Goal: Task Accomplishment & Management: Use online tool/utility

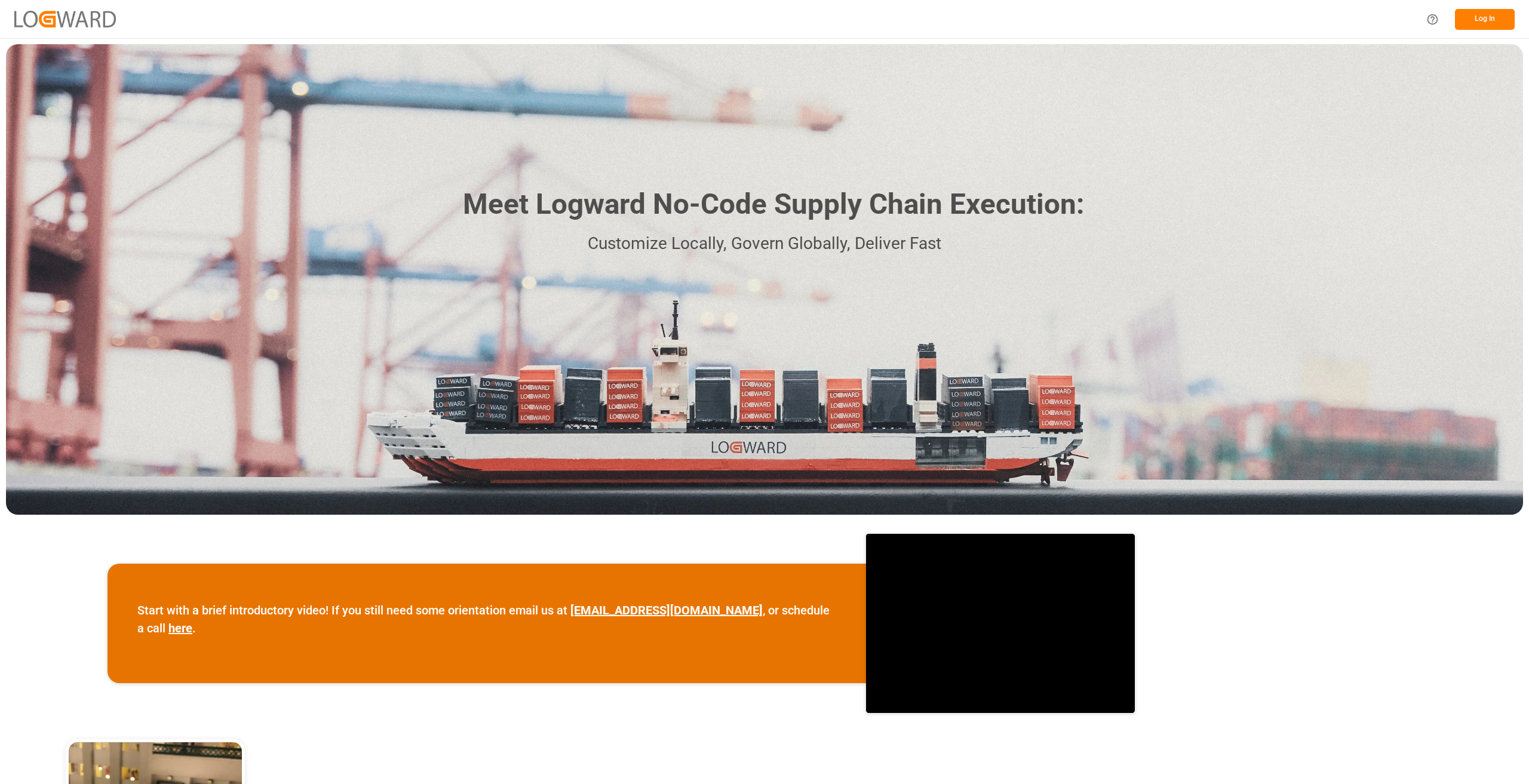
click at [1466, 18] on button "Log In" at bounding box center [1485, 20] width 60 height 21
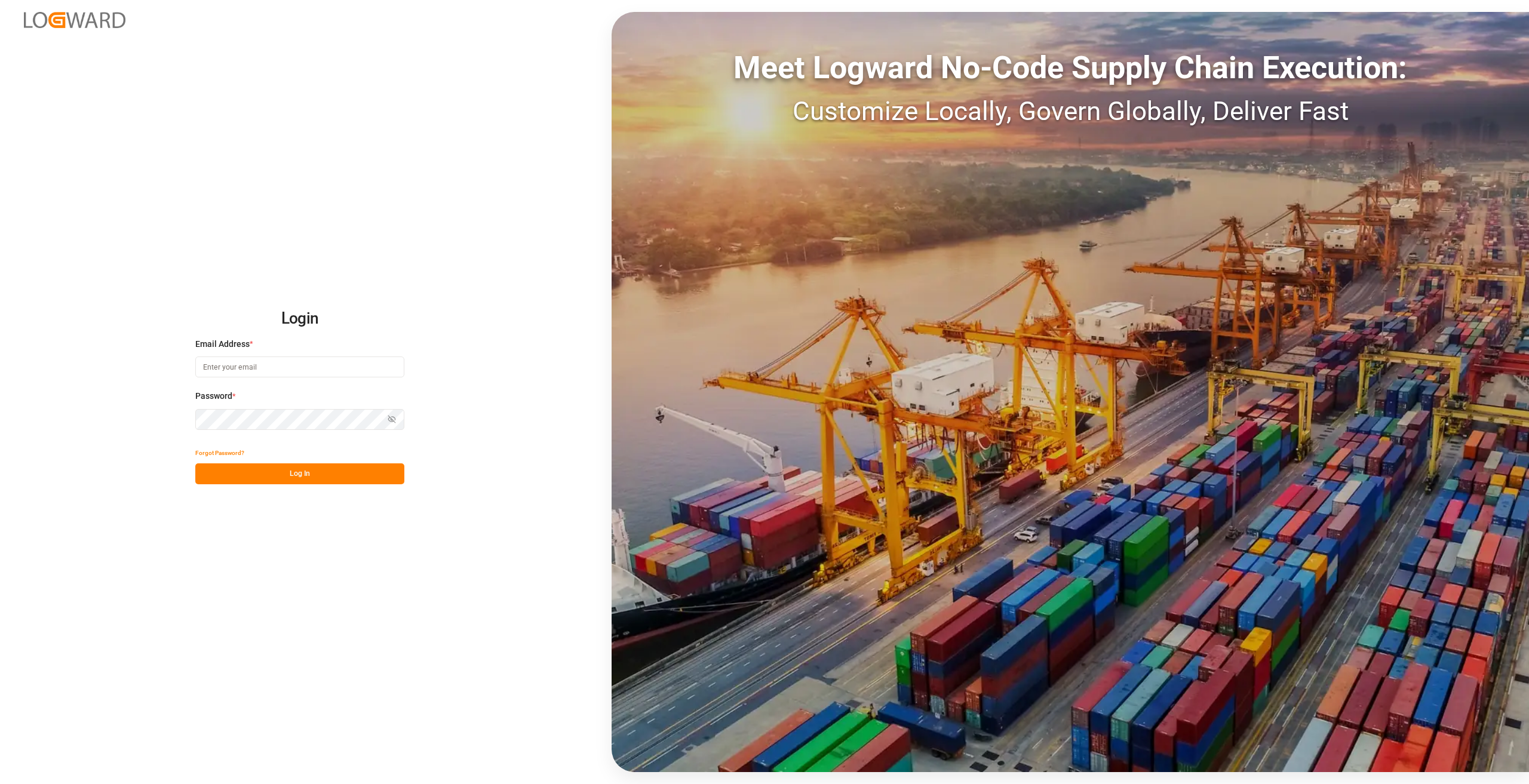
click at [261, 367] on input at bounding box center [299, 367] width 209 height 21
type input "[PERSON_NAME][EMAIL_ADDRESS][DOMAIN_NAME]"
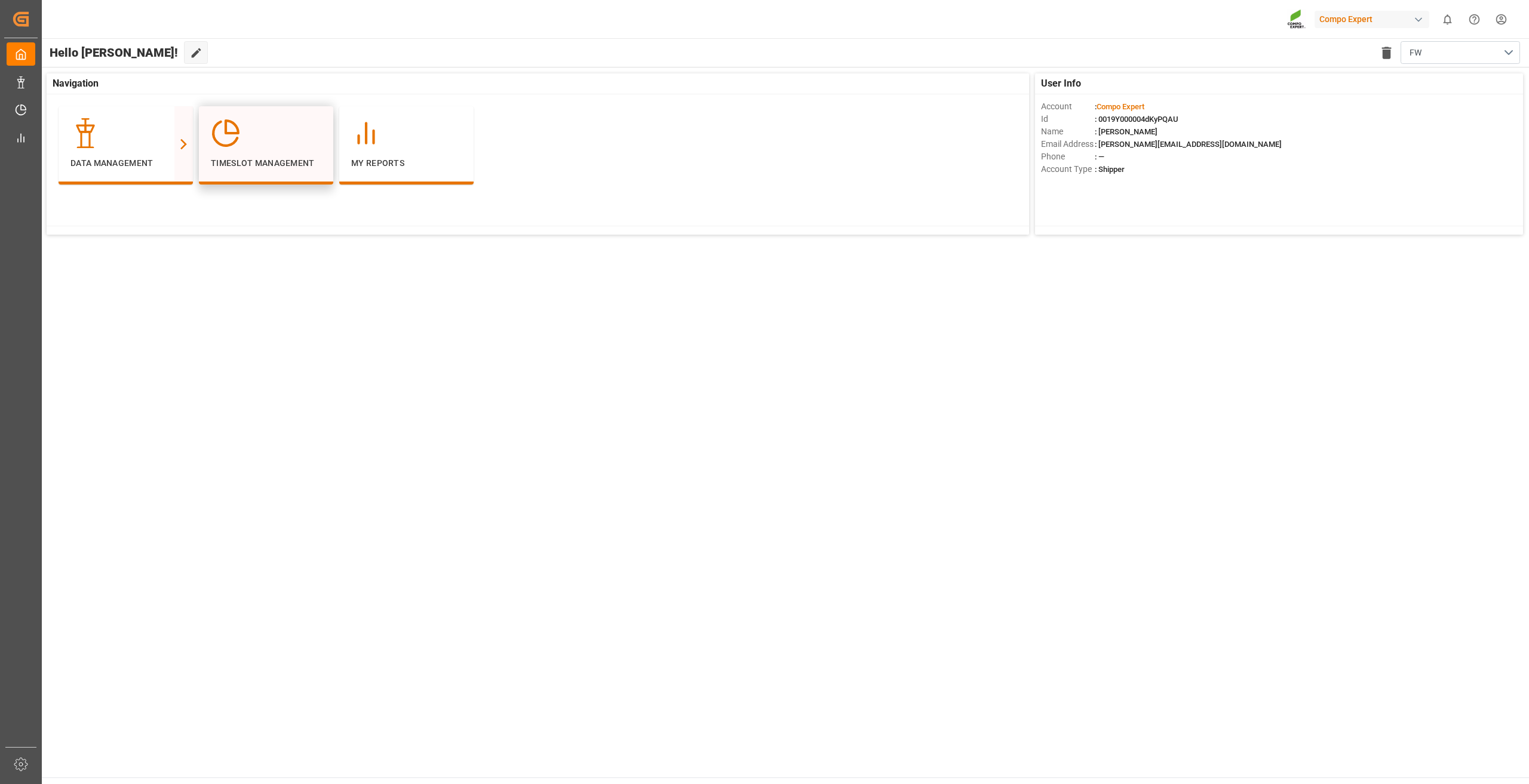
click at [269, 151] on div "Timeslot Management" at bounding box center [265, 144] width 111 height 51
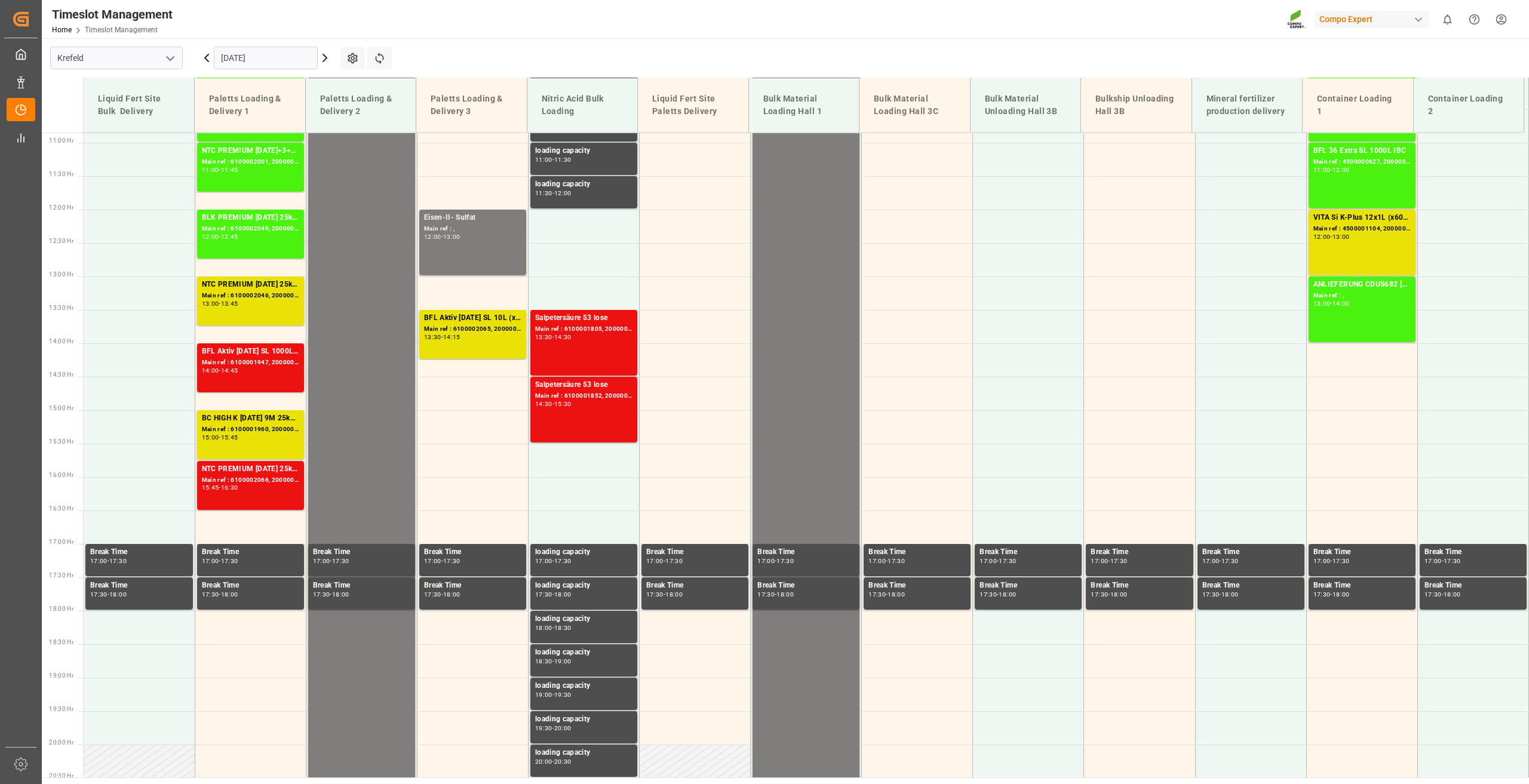
scroll to position [463, 0]
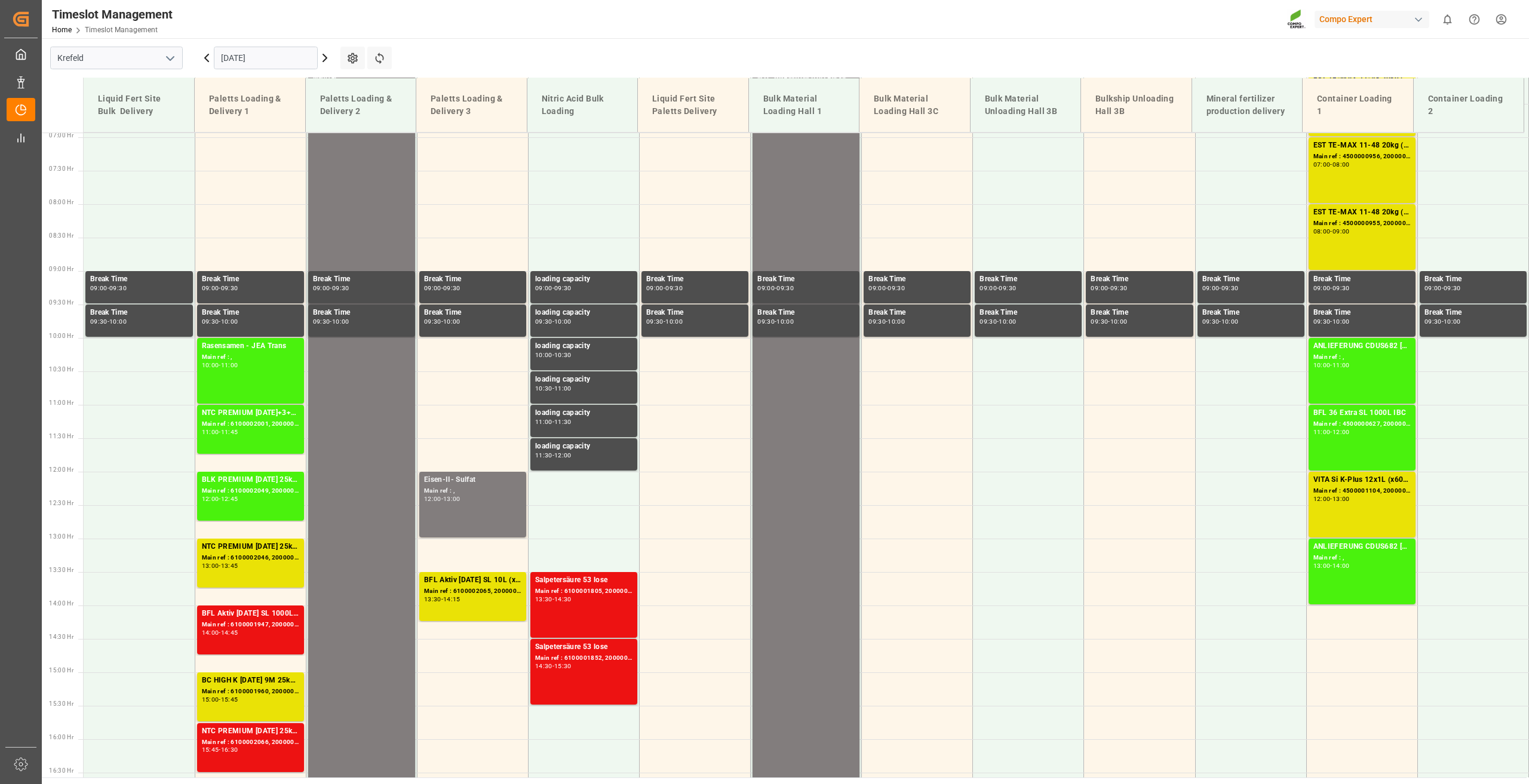
click at [250, 58] on input "[DATE]" at bounding box center [266, 58] width 104 height 23
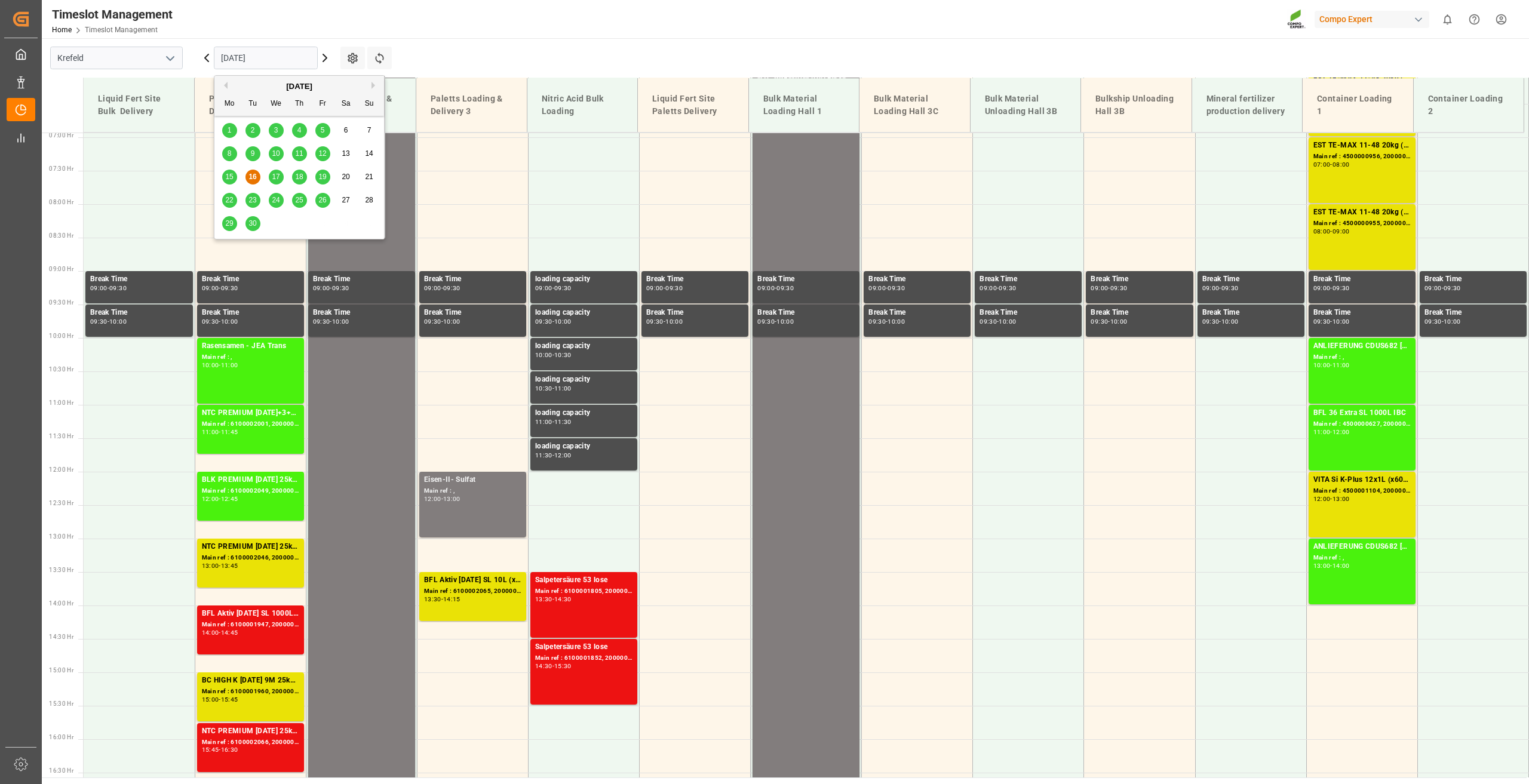
click at [303, 175] on span "18" at bounding box center [298, 177] width 8 height 8
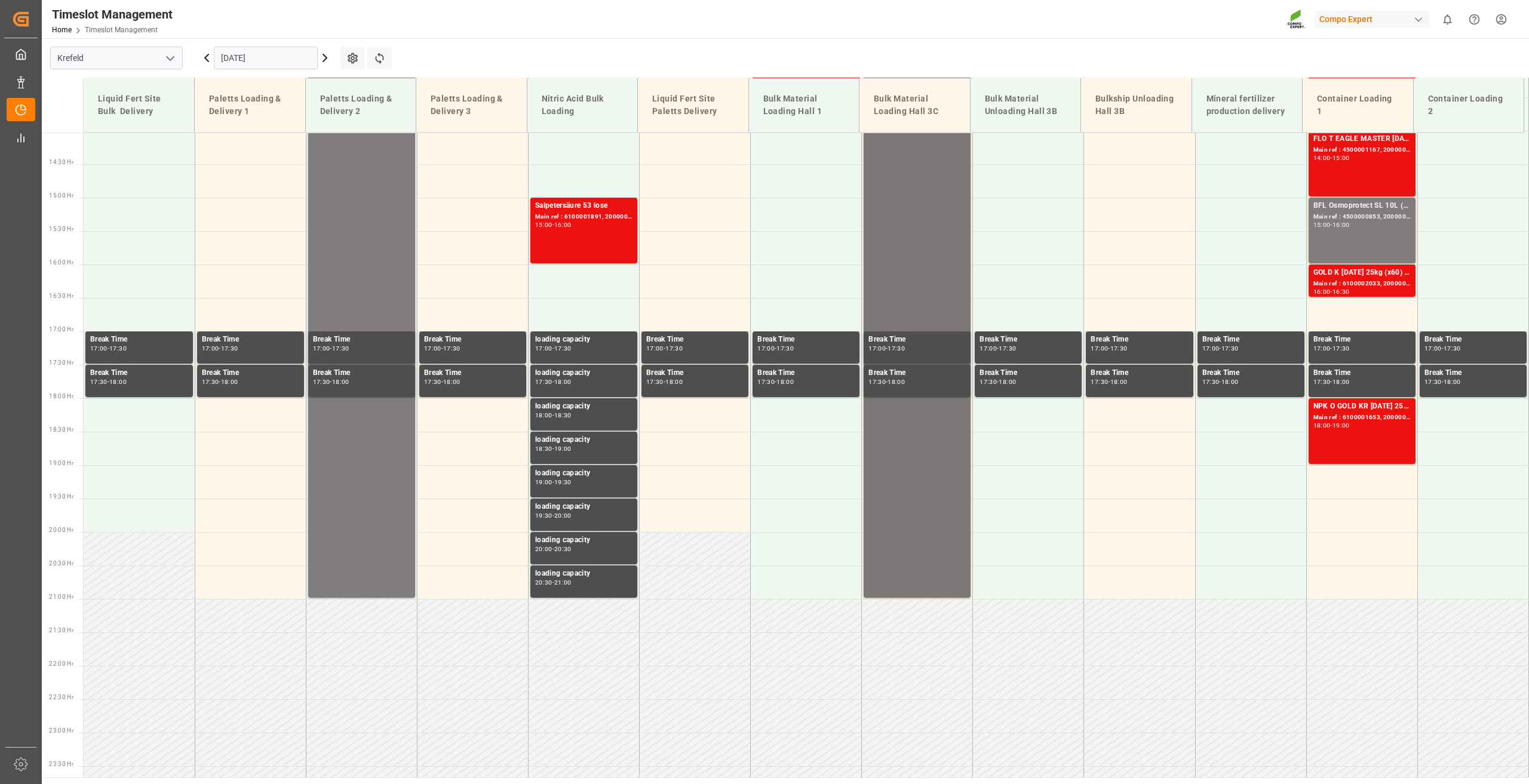
scroll to position [941, 0]
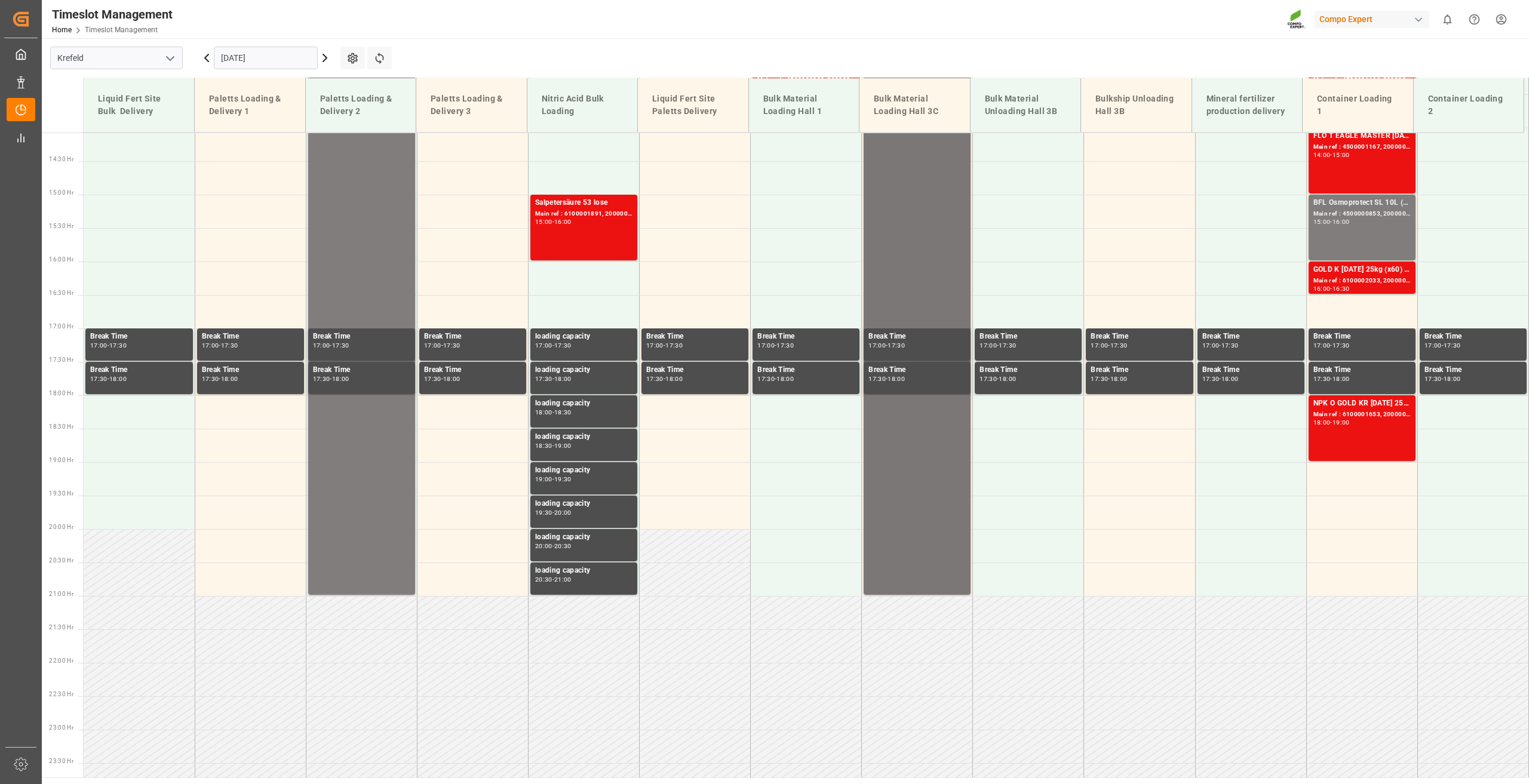
click at [915, 276] on div "BLK pro [DATE]+2+TE BULK Main ref : Binnenschiff Deinze [DATE] 06:00 - 21:00" at bounding box center [917, 94] width 97 height 997
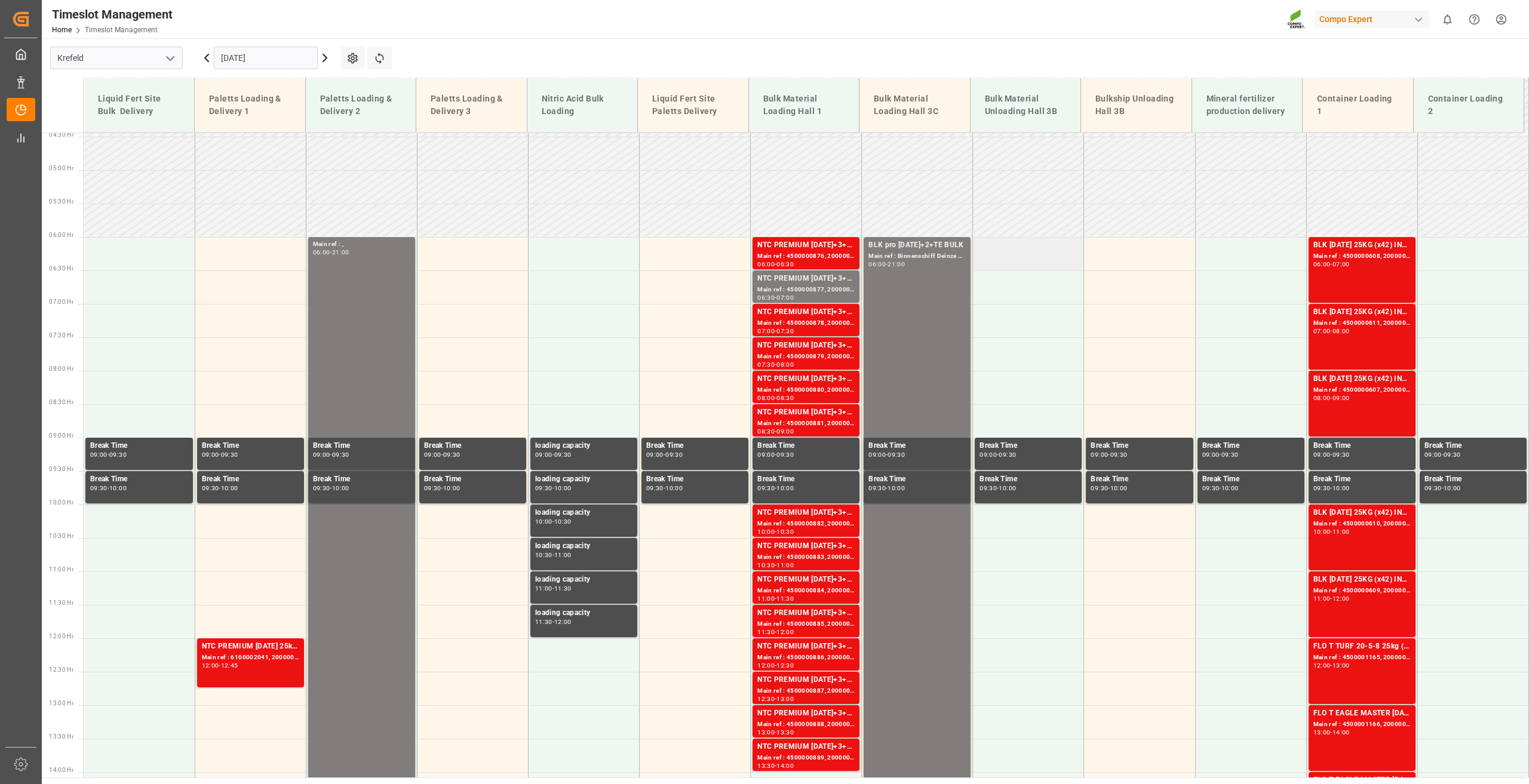
scroll to position [284, 0]
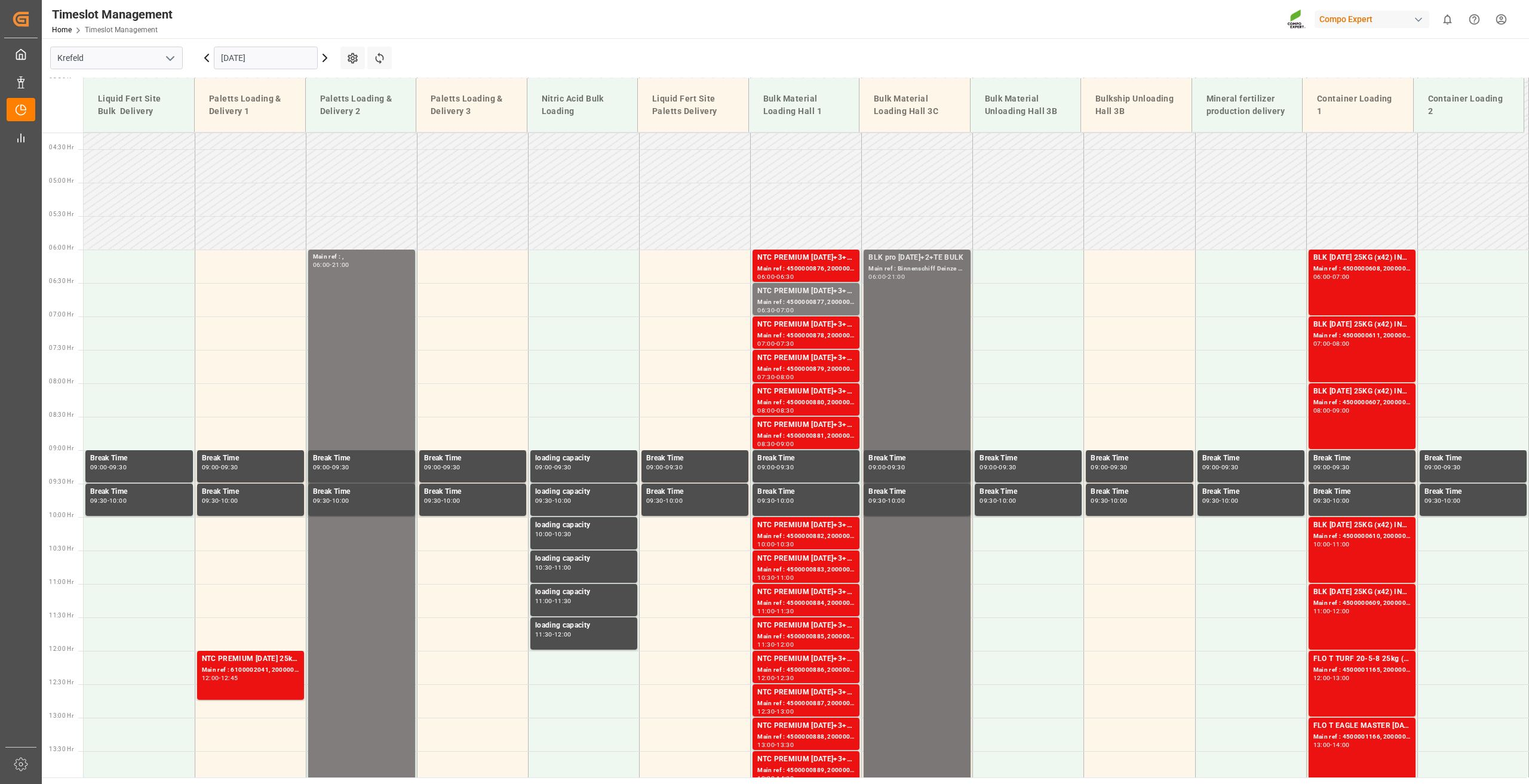
click at [967, 331] on div "BLK pro [DATE]+2+TE BULK Main ref : Binnenschiff Deinze [DATE] 06:00 - 21:00" at bounding box center [917, 751] width 107 height 1002
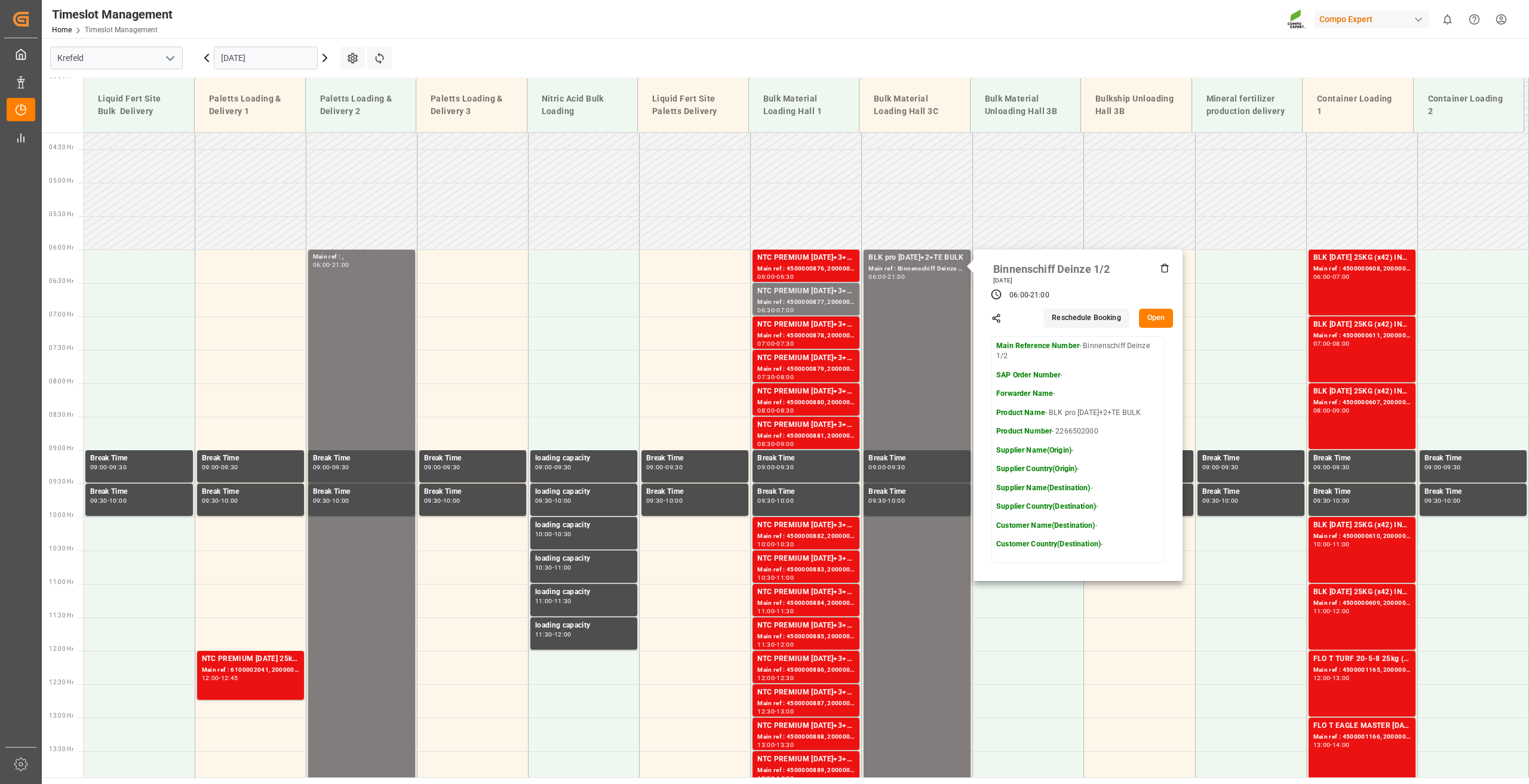
click at [1148, 321] on button "Open" at bounding box center [1156, 318] width 34 height 19
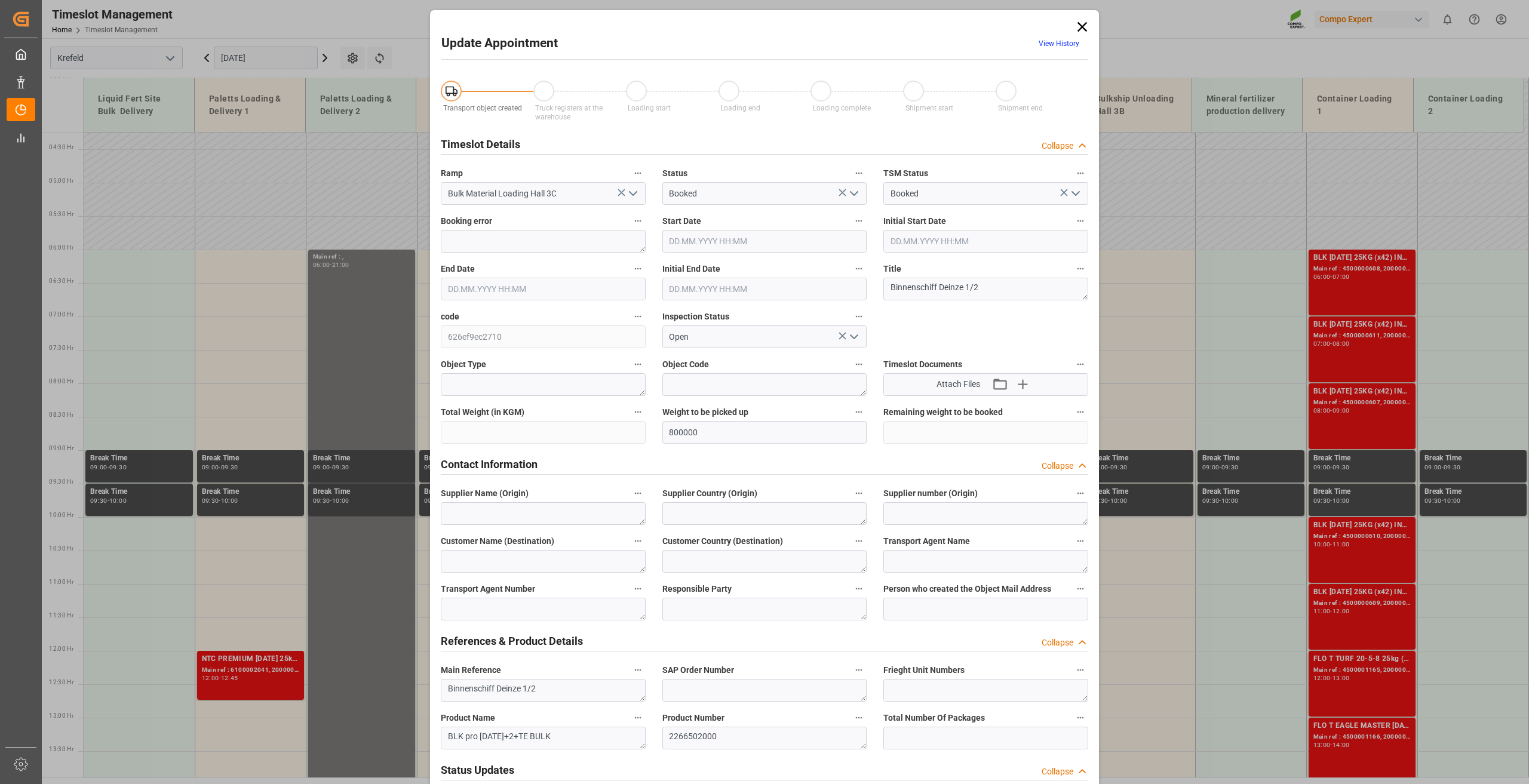
type input "800000"
type input "[DATE] 06:00"
type input "[DATE] 21:00"
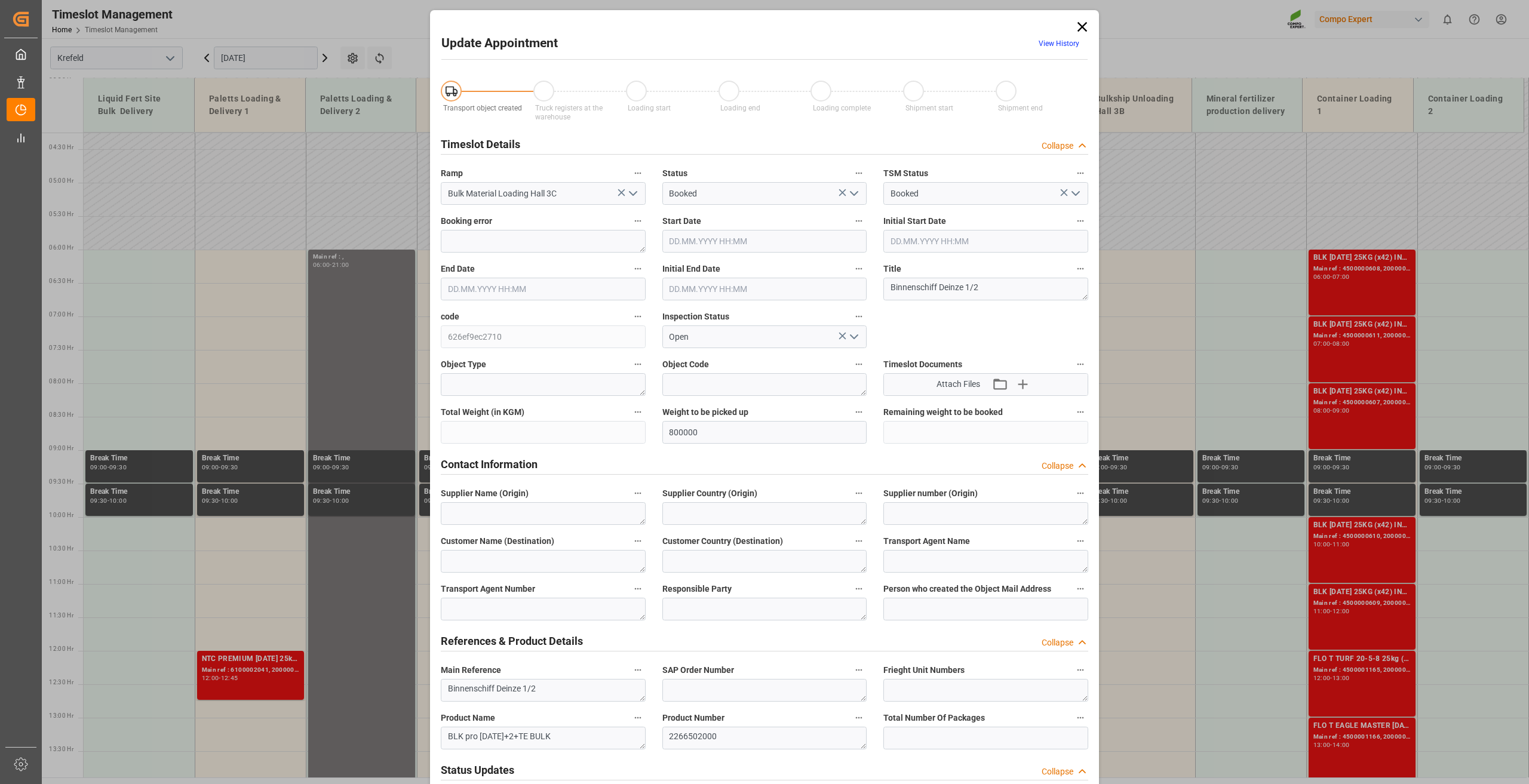
type input "[DATE] 07:00"
click at [702, 233] on input "[DATE] 06:00" at bounding box center [764, 241] width 205 height 23
click at [740, 360] on div "18" at bounding box center [745, 360] width 15 height 14
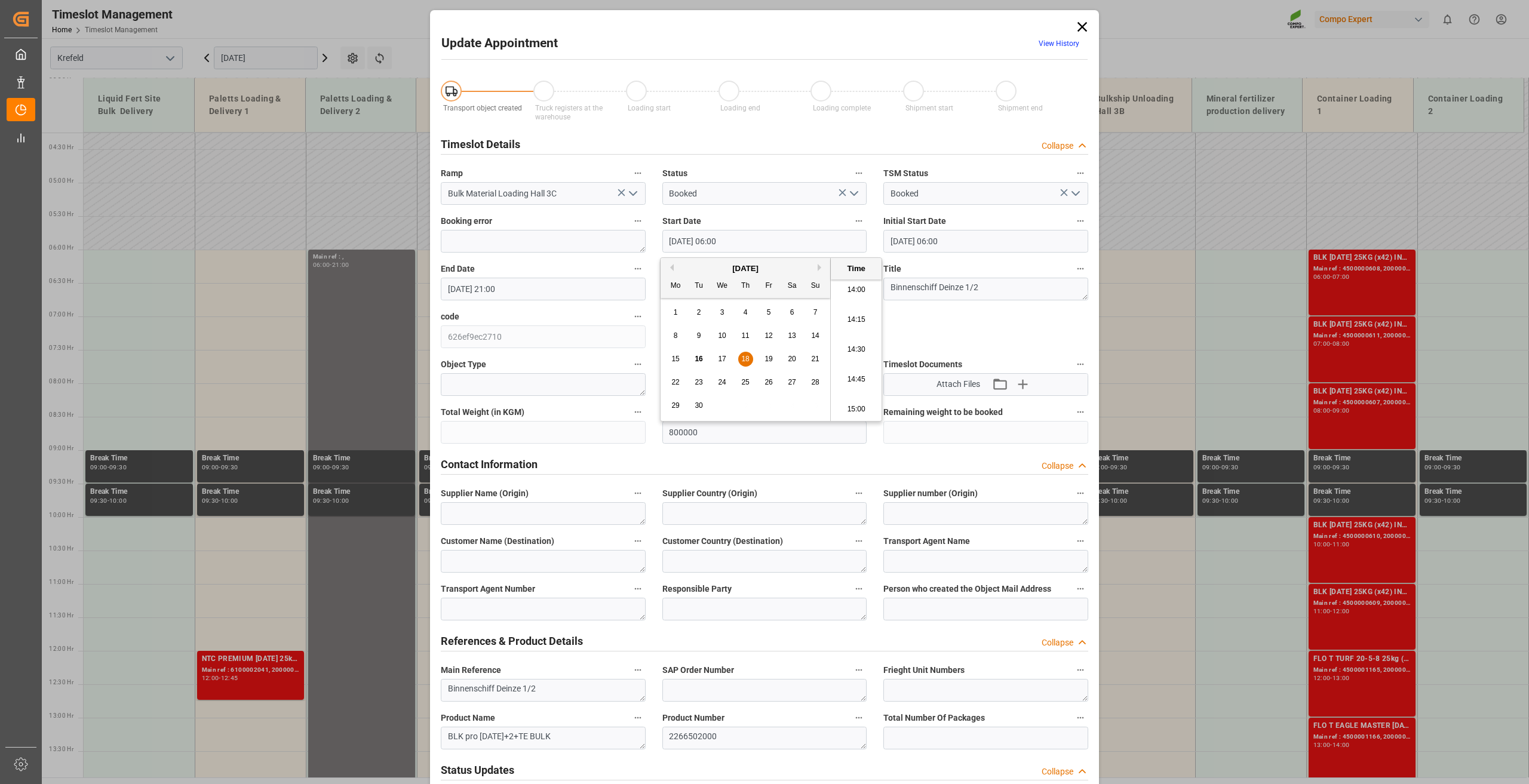
click at [846, 293] on li "14:00" at bounding box center [856, 290] width 51 height 30
type input "[DATE] 14:00"
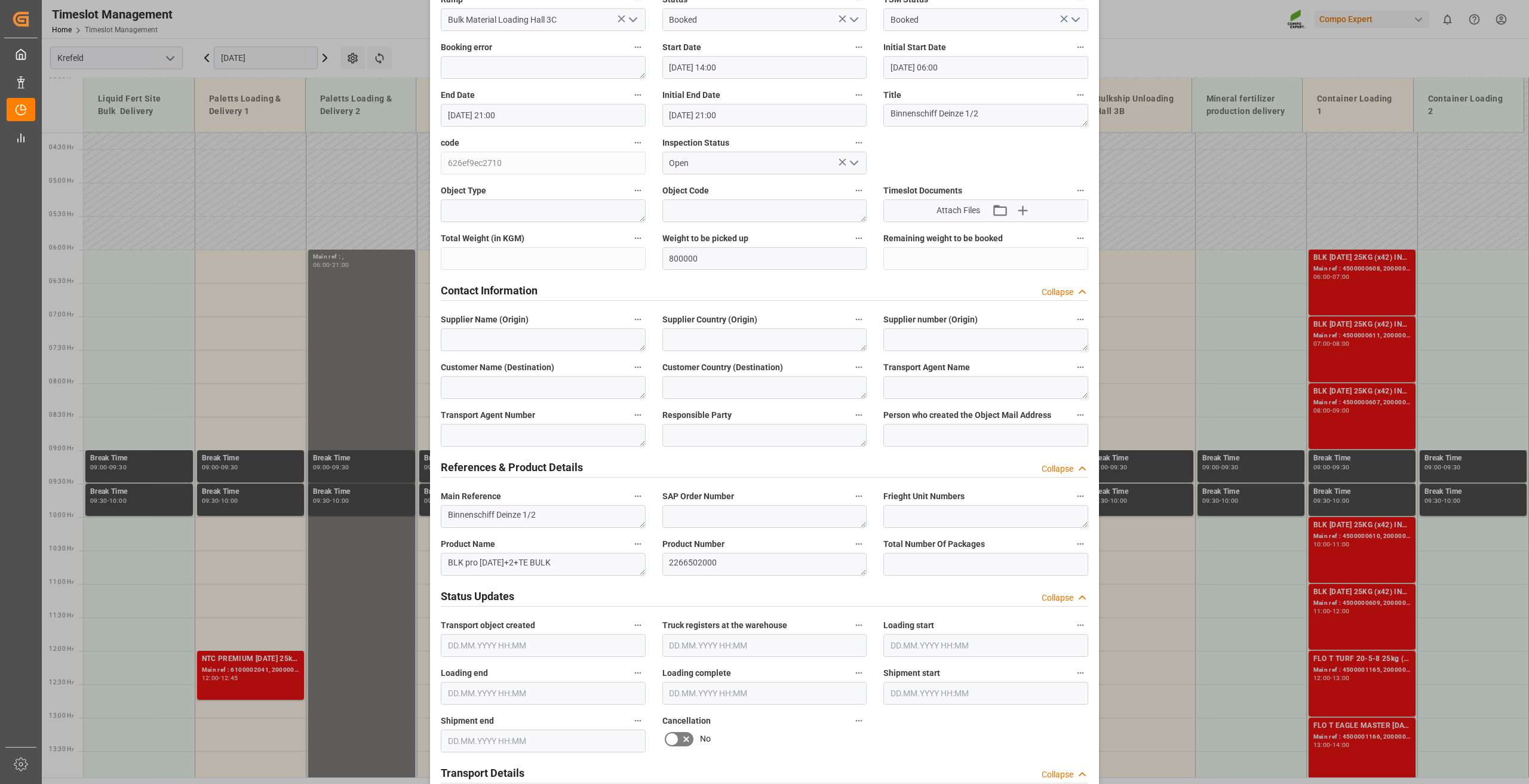
scroll to position [358, 0]
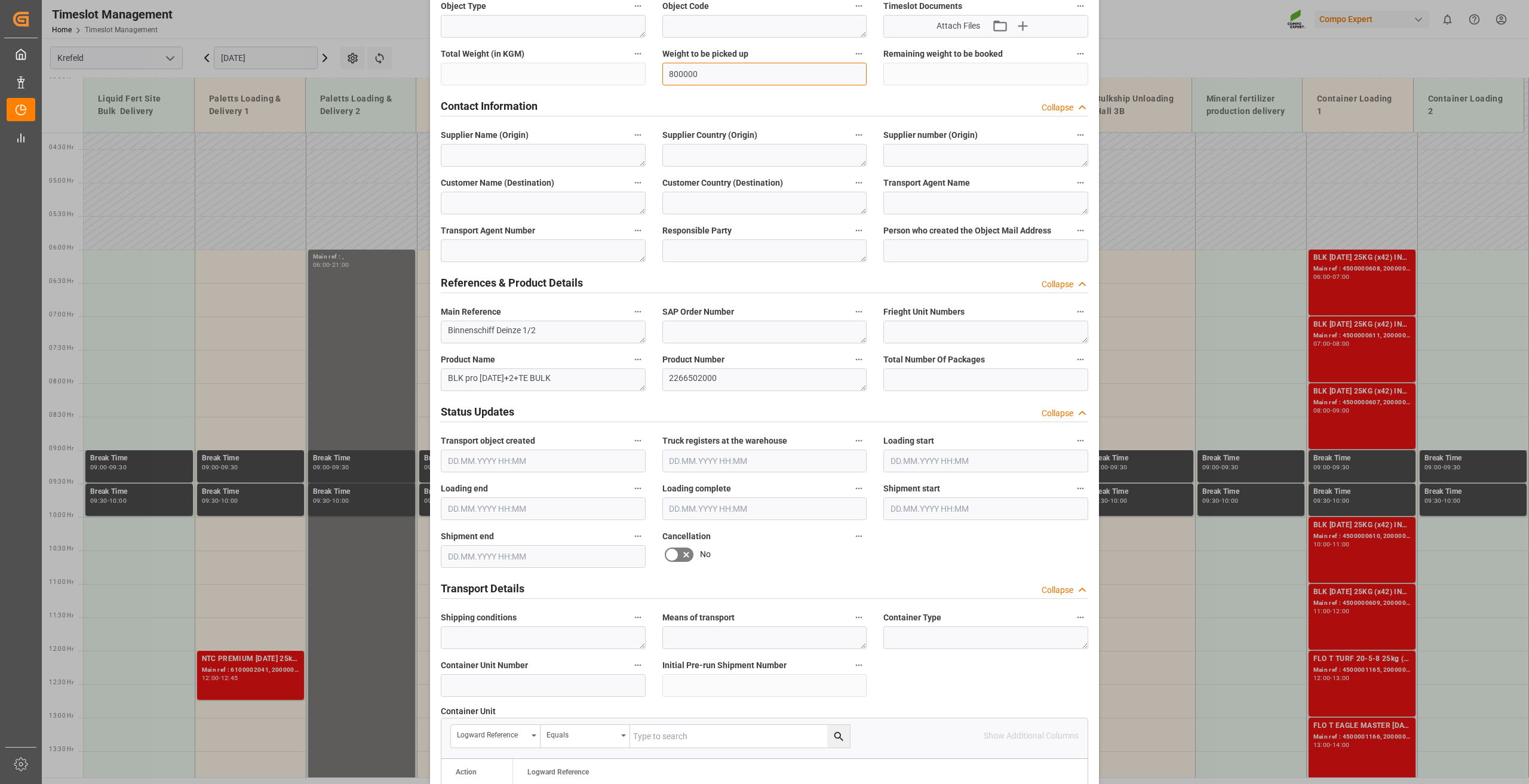
click at [629, 71] on div "Transport object created Truck registers at the warehouse Loading start Loading…" at bounding box center [764, 476] width 664 height 1534
type input "5"
type input "0"
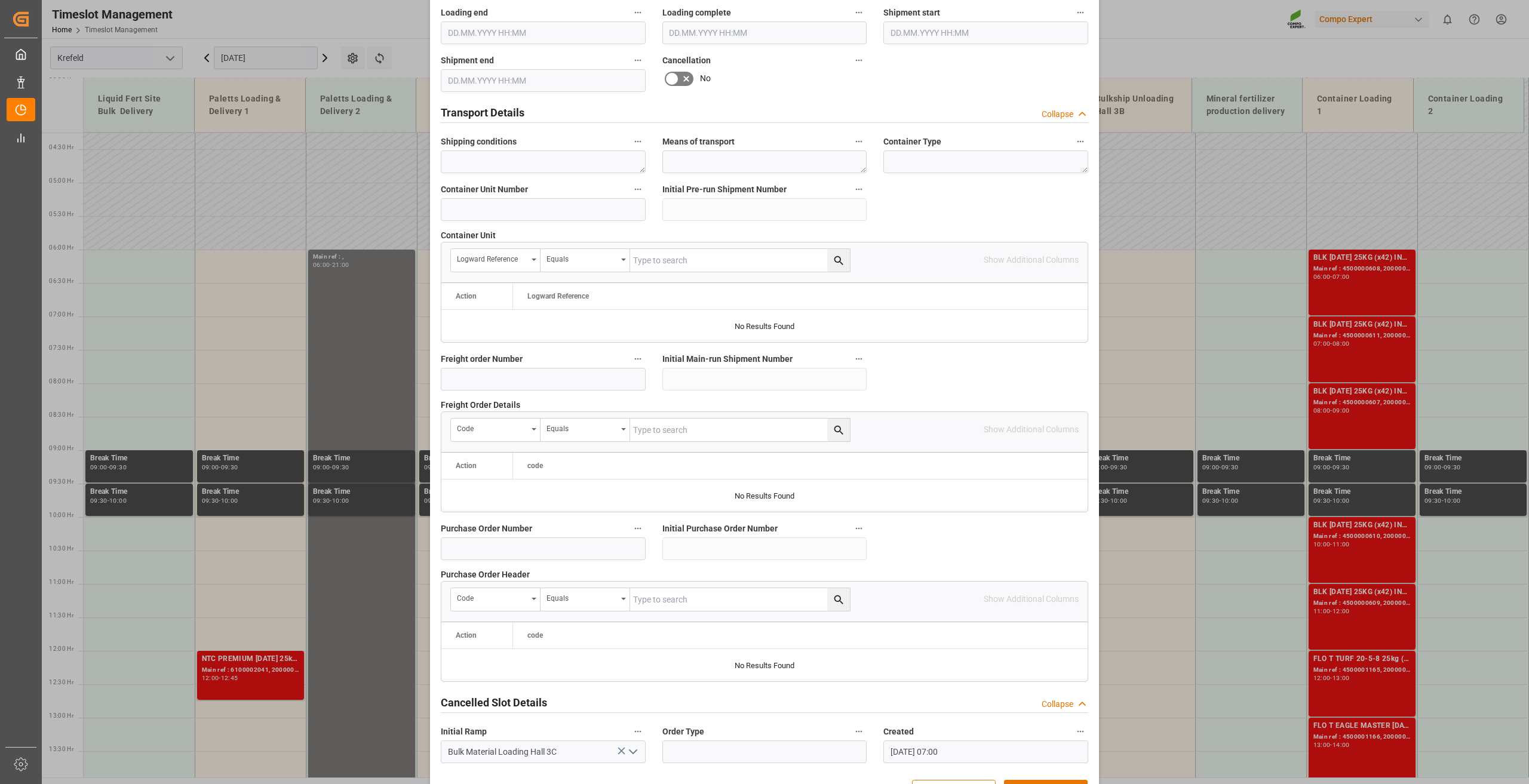
scroll to position [873, 0]
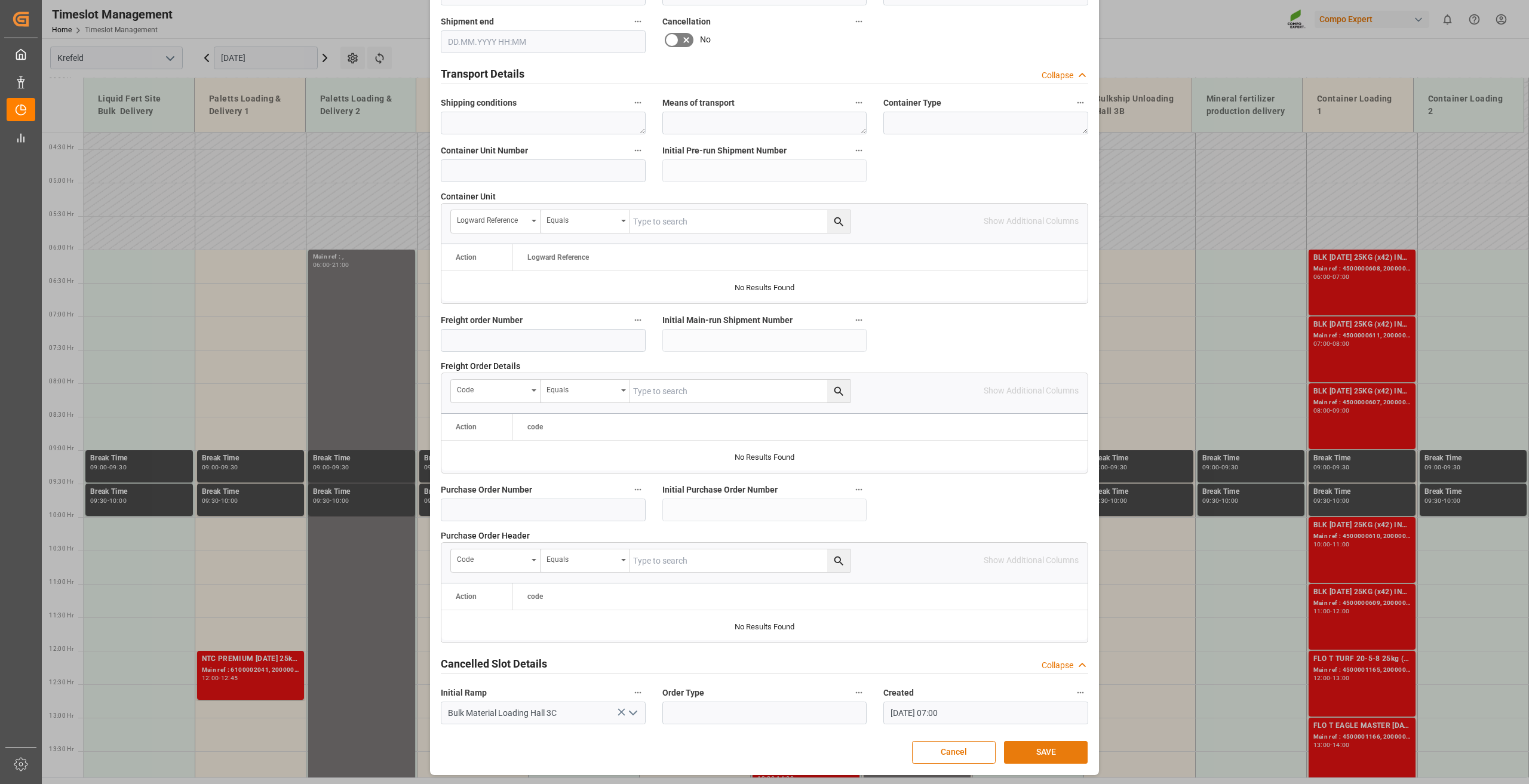
type input "650000"
click at [1051, 758] on button "SAVE" at bounding box center [1045, 752] width 84 height 23
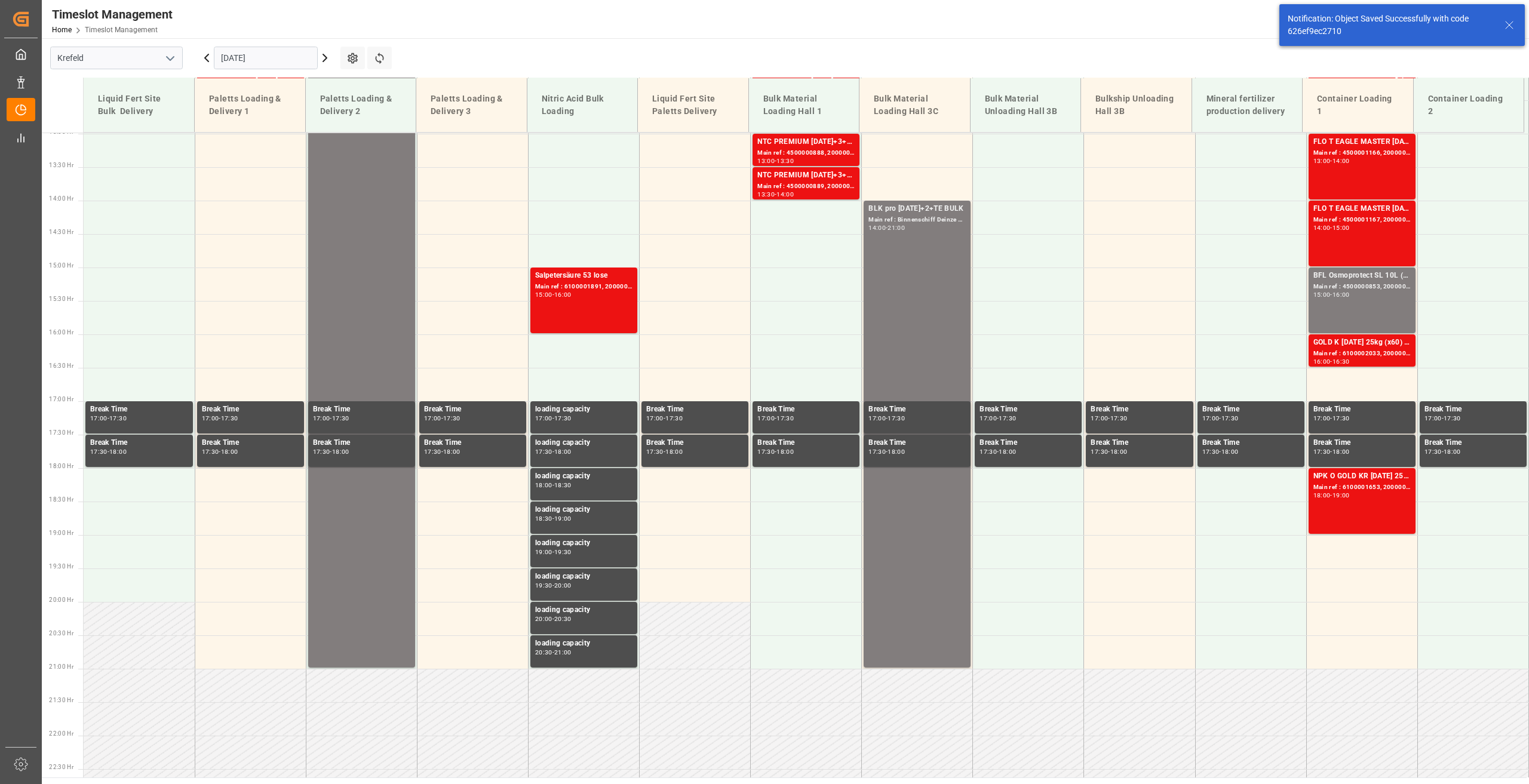
scroll to position [874, 0]
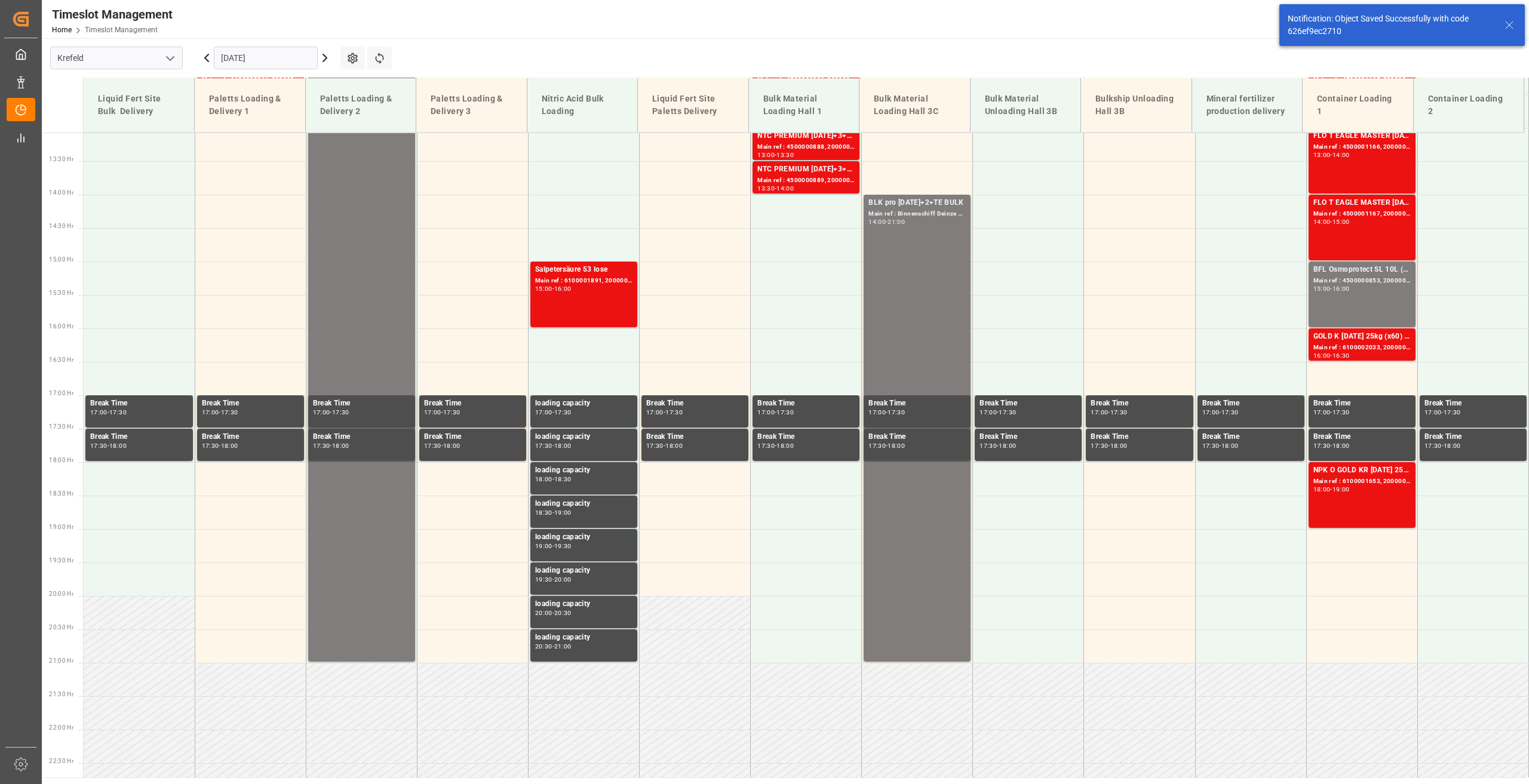
click at [324, 59] on icon at bounding box center [325, 58] width 14 height 14
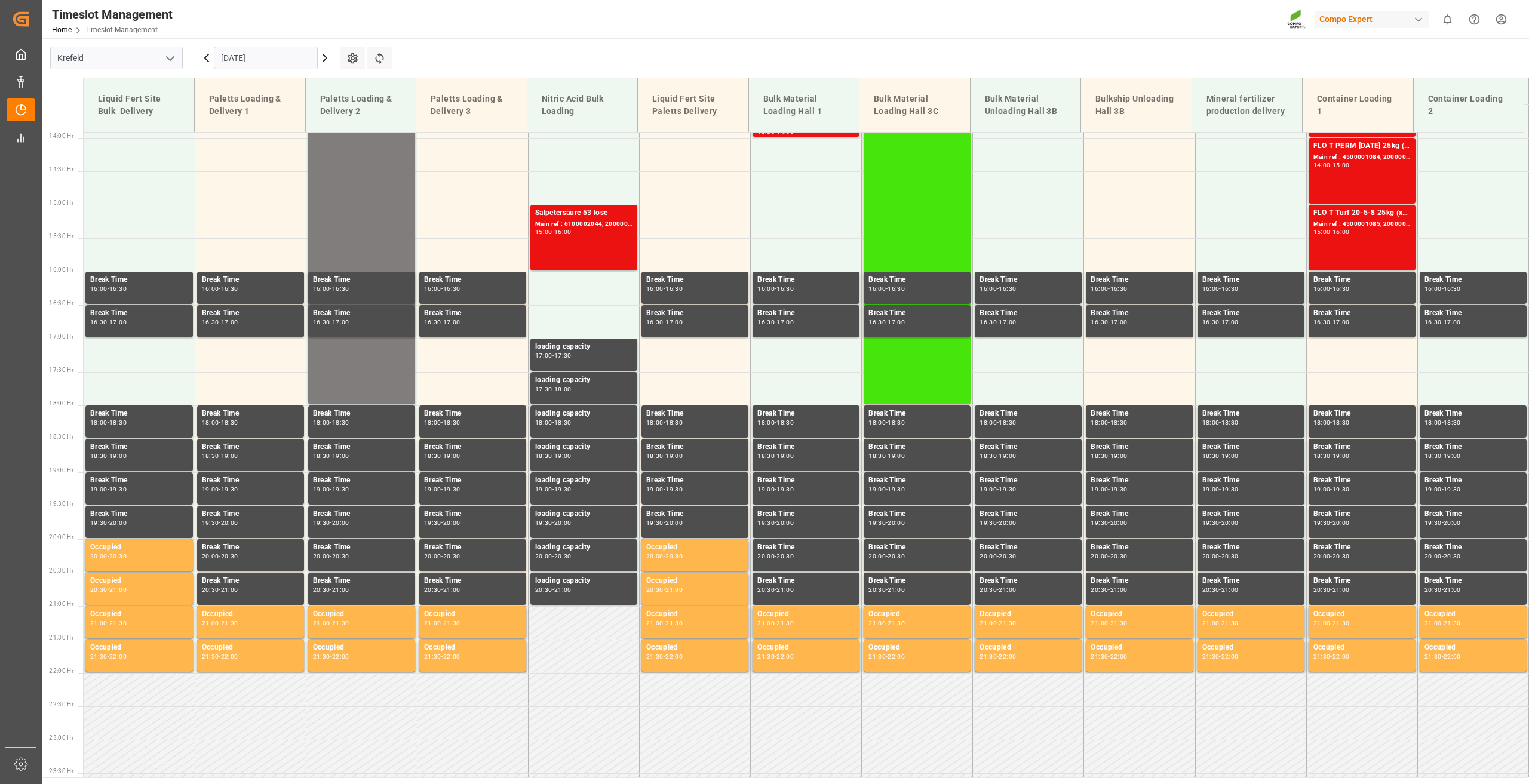
scroll to position [941, 0]
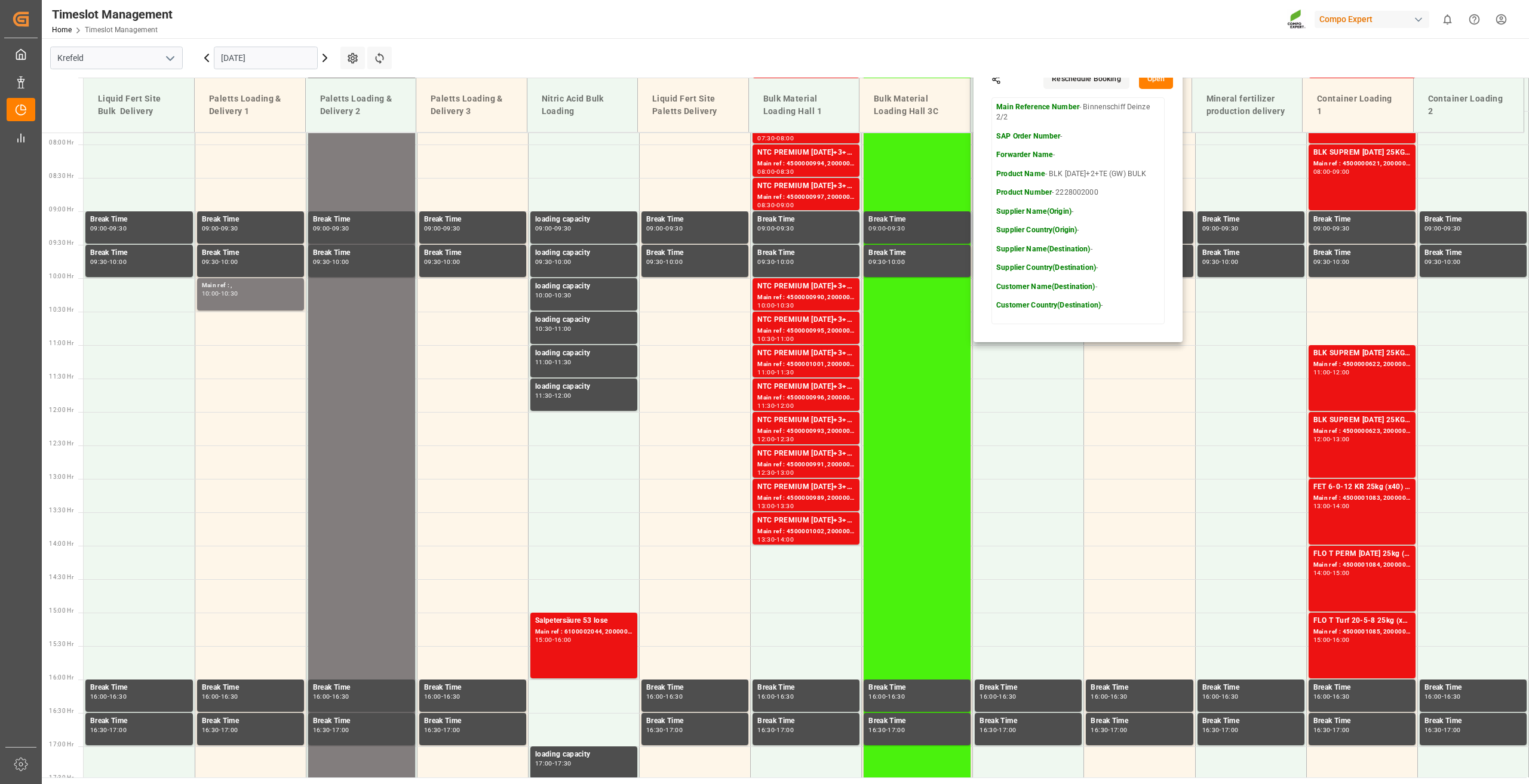
scroll to position [105, 0]
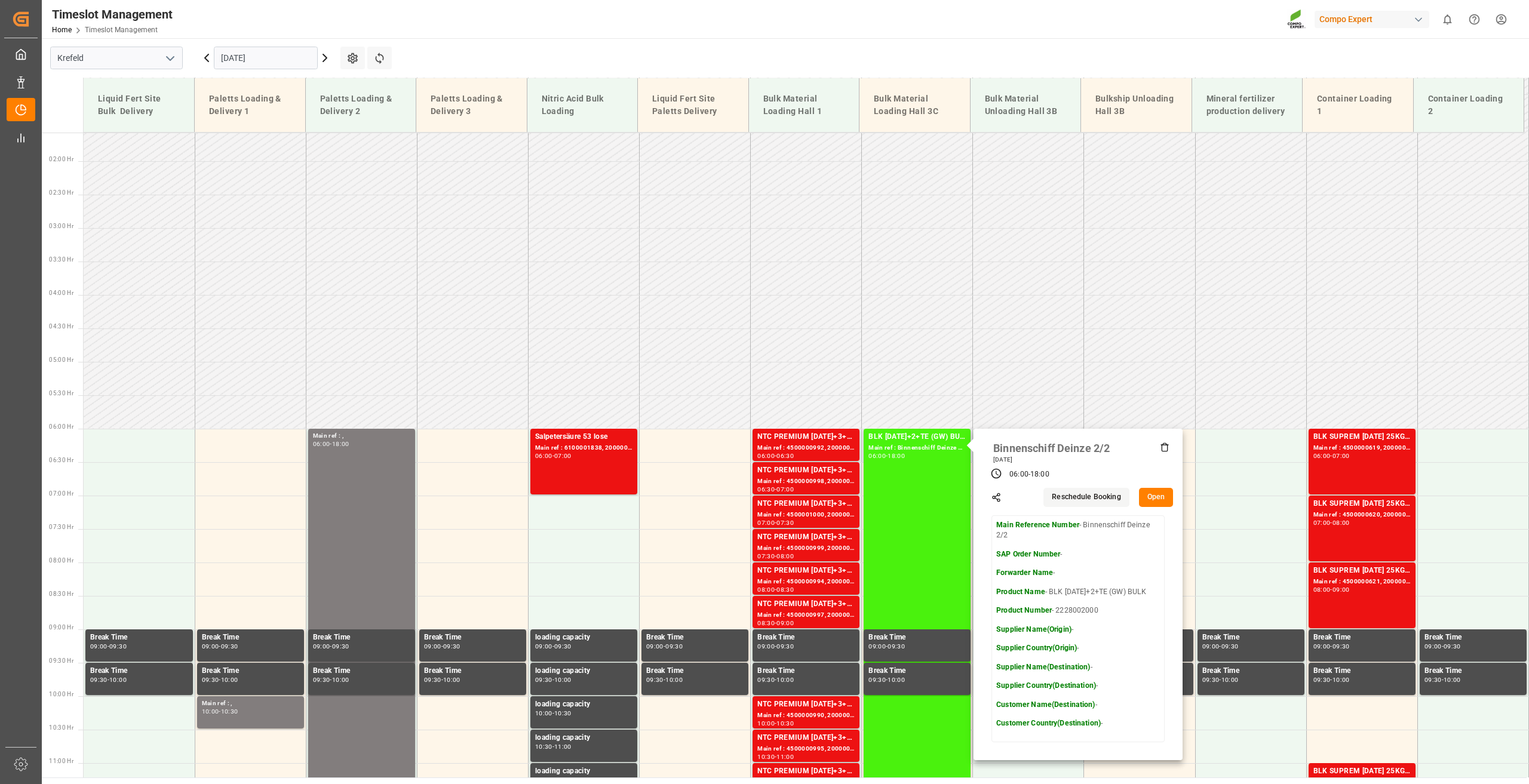
click at [1164, 451] on icon at bounding box center [1165, 448] width 6 height 6
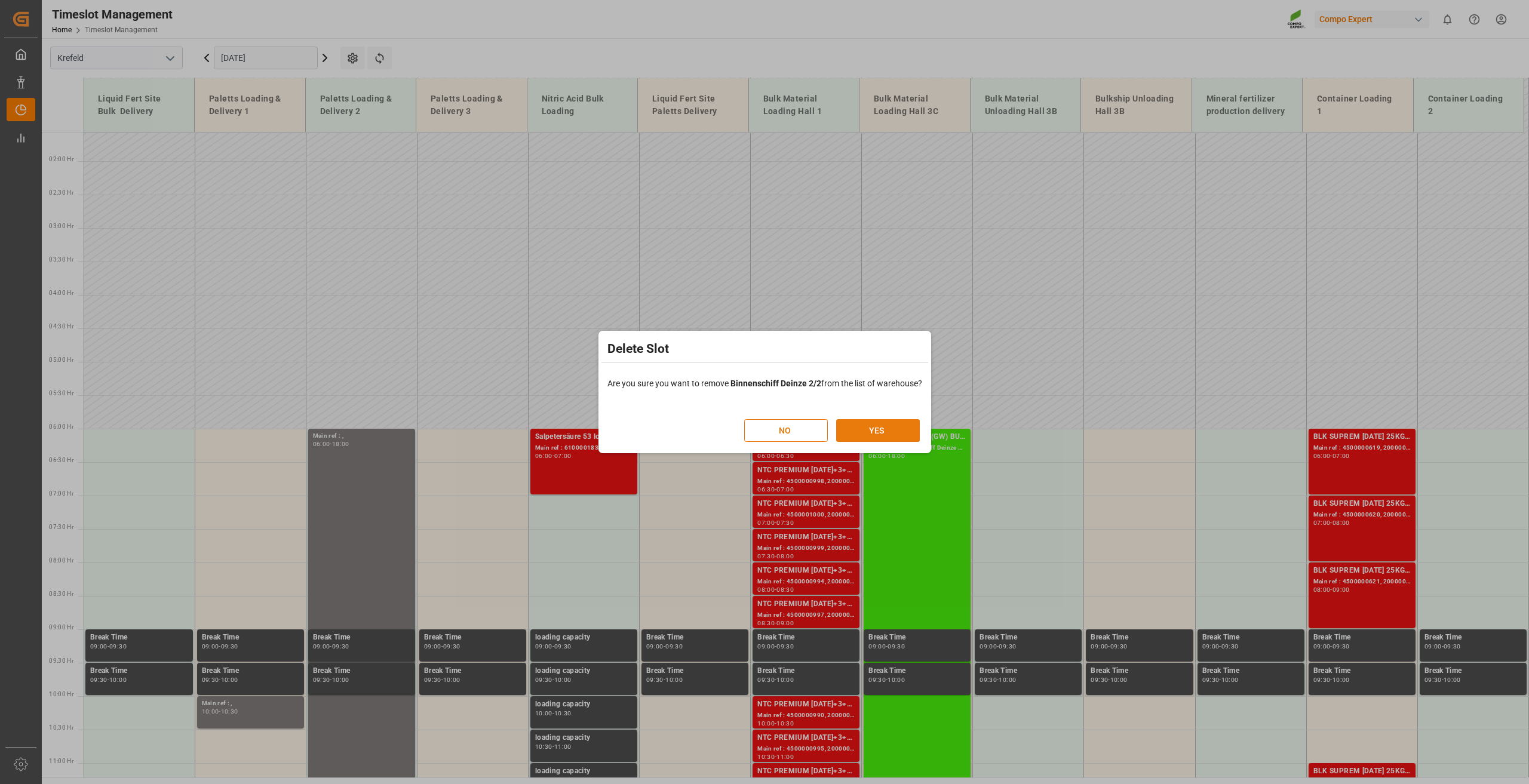
click at [881, 424] on button "YES" at bounding box center [878, 431] width 84 height 23
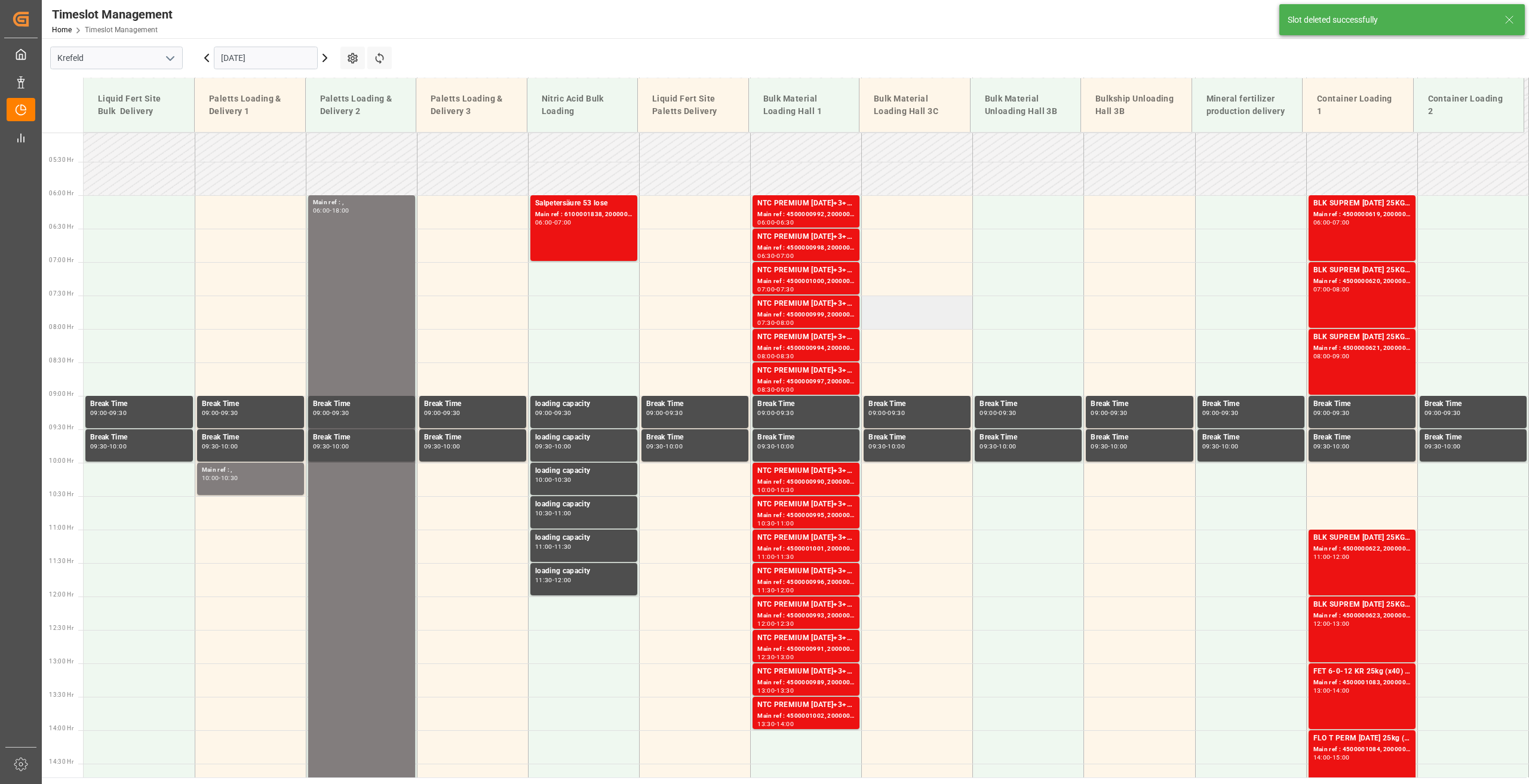
scroll to position [339, 0]
click at [916, 210] on td at bounding box center [917, 212] width 111 height 34
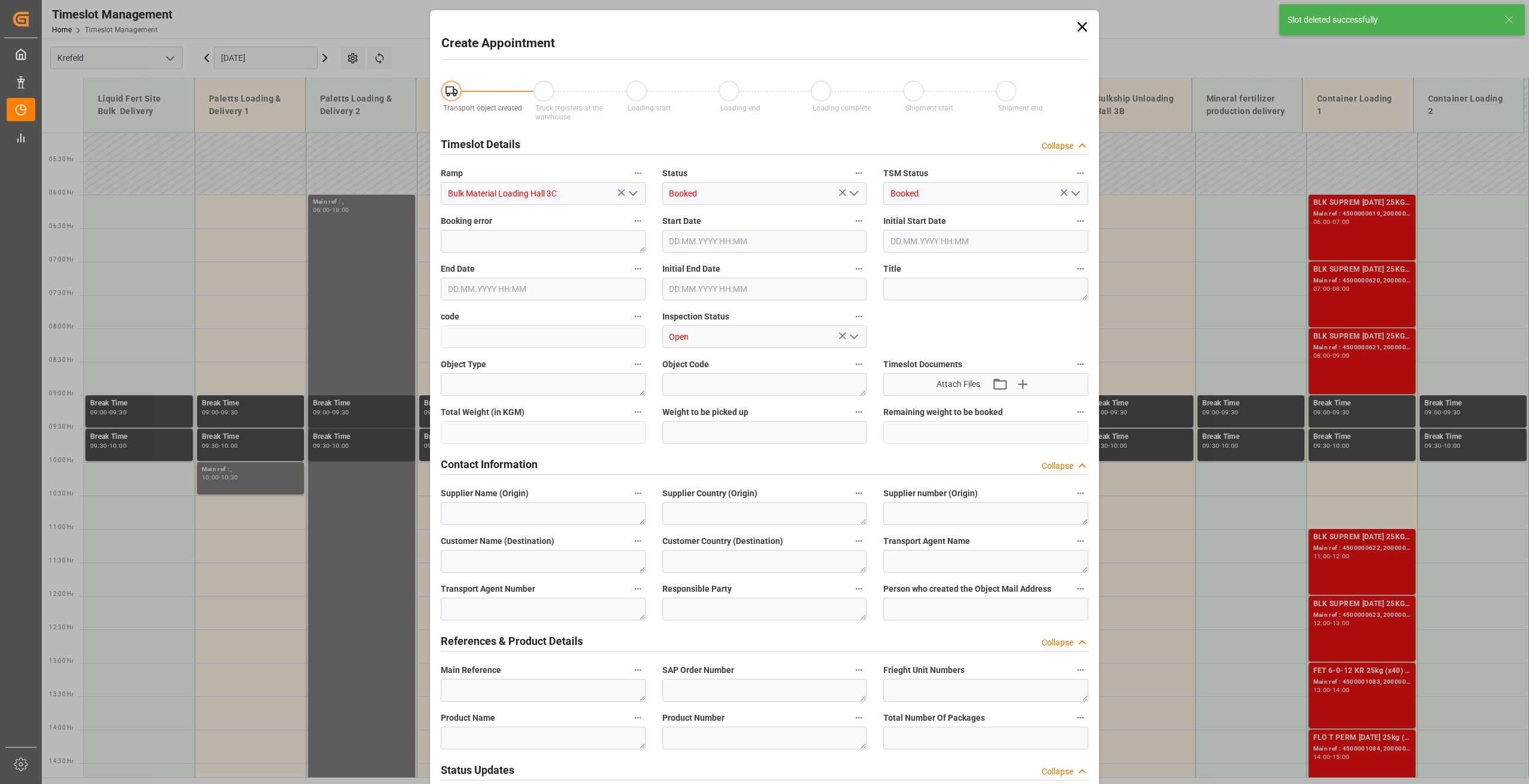
type input "[DATE] 06:00"
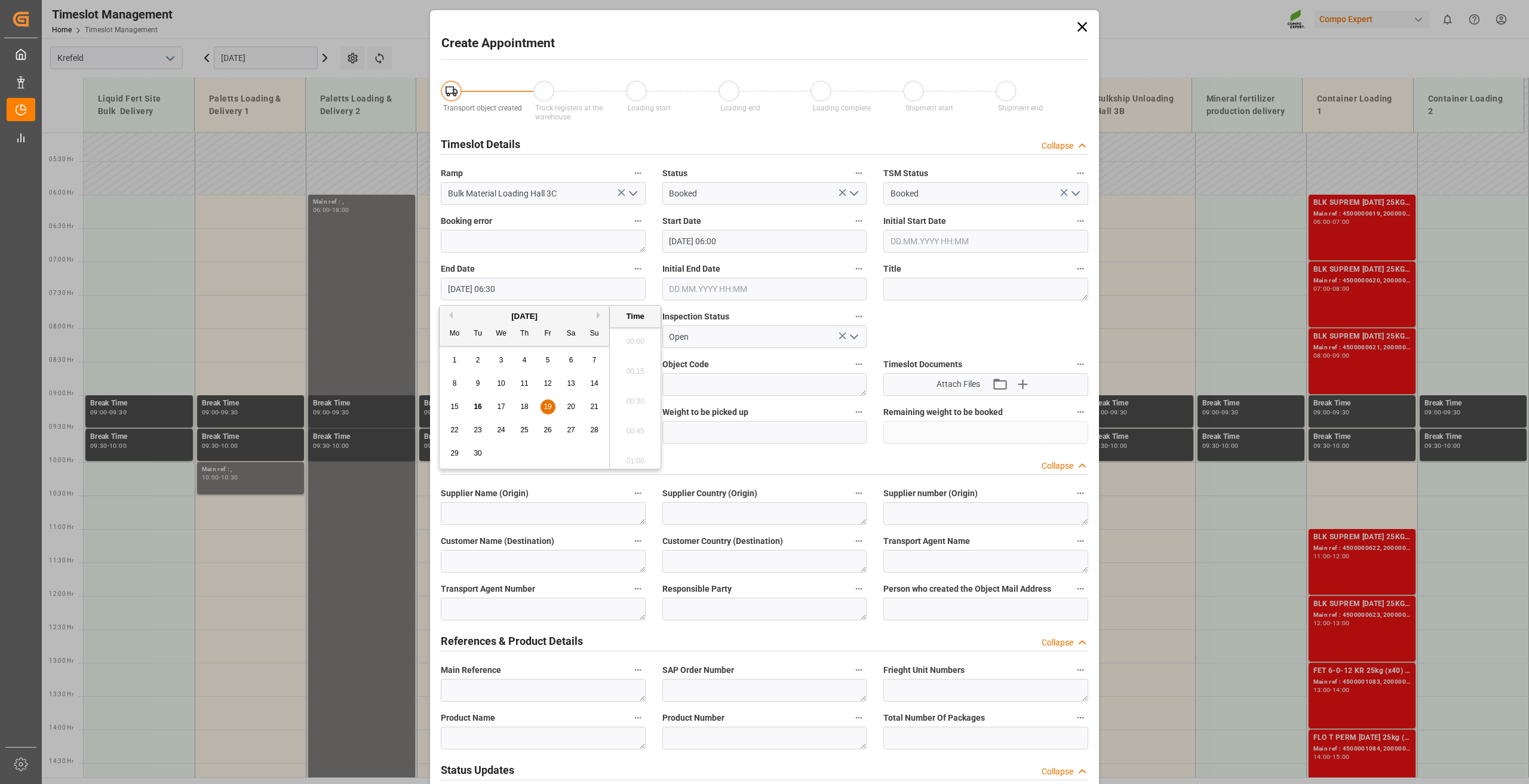
click at [499, 291] on input "[DATE] 06:30" at bounding box center [543, 289] width 205 height 23
click at [546, 405] on span "19" at bounding box center [547, 407] width 8 height 8
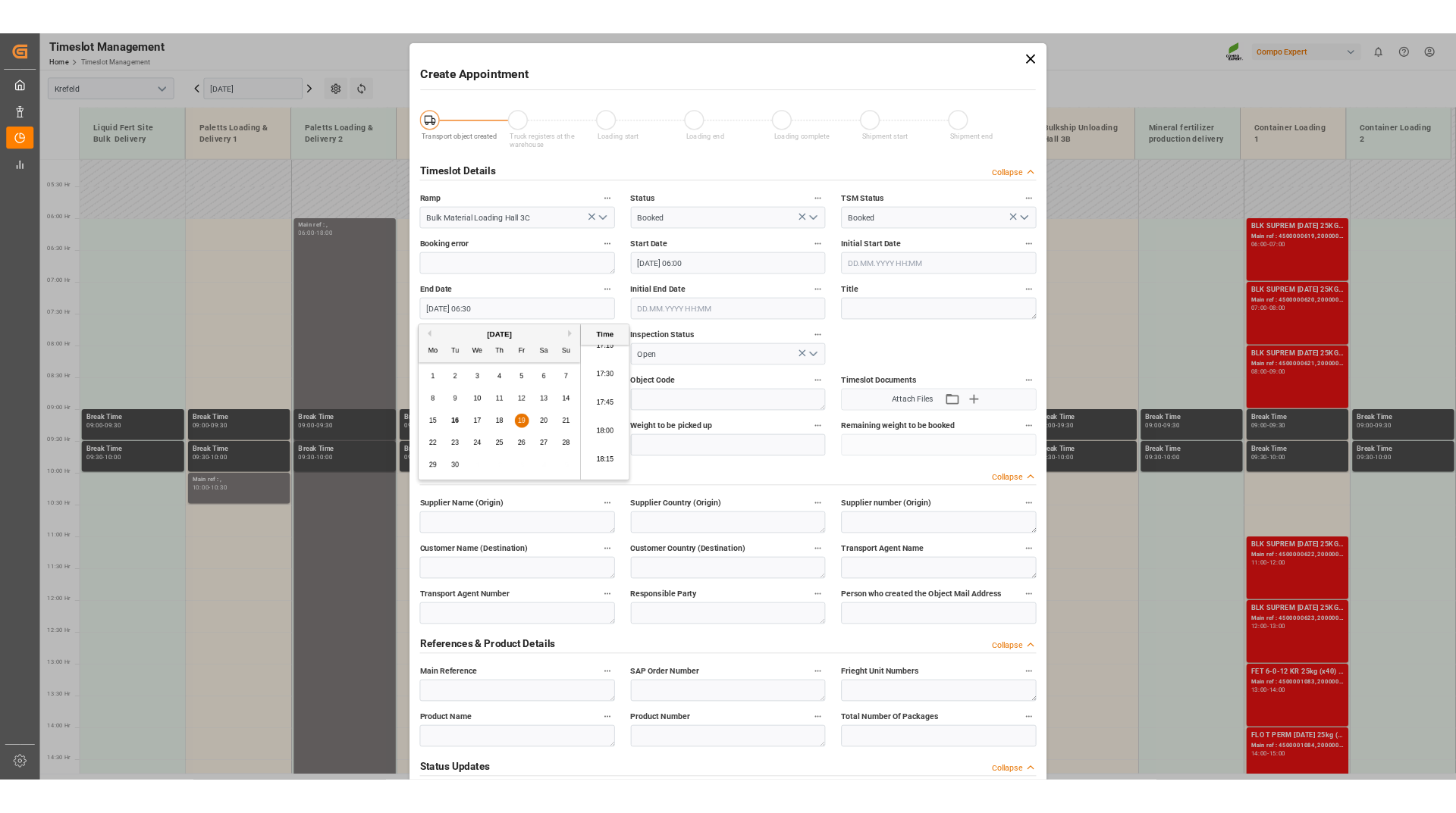
scroll to position [2658, 0]
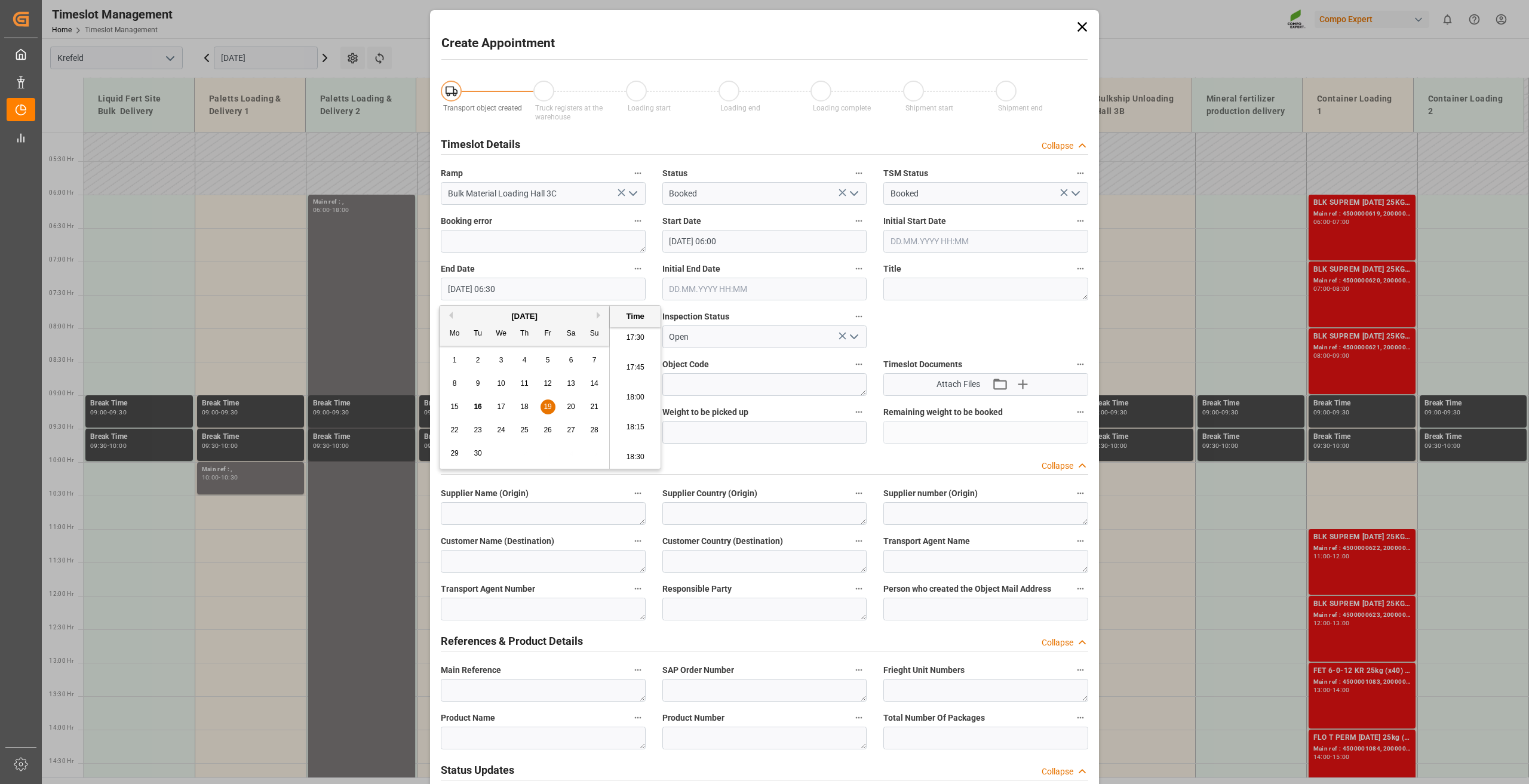
click at [636, 407] on li "18:00" at bounding box center [635, 398] width 51 height 30
type input "[DATE] 18:00"
click at [941, 283] on textarea at bounding box center [986, 289] width 205 height 23
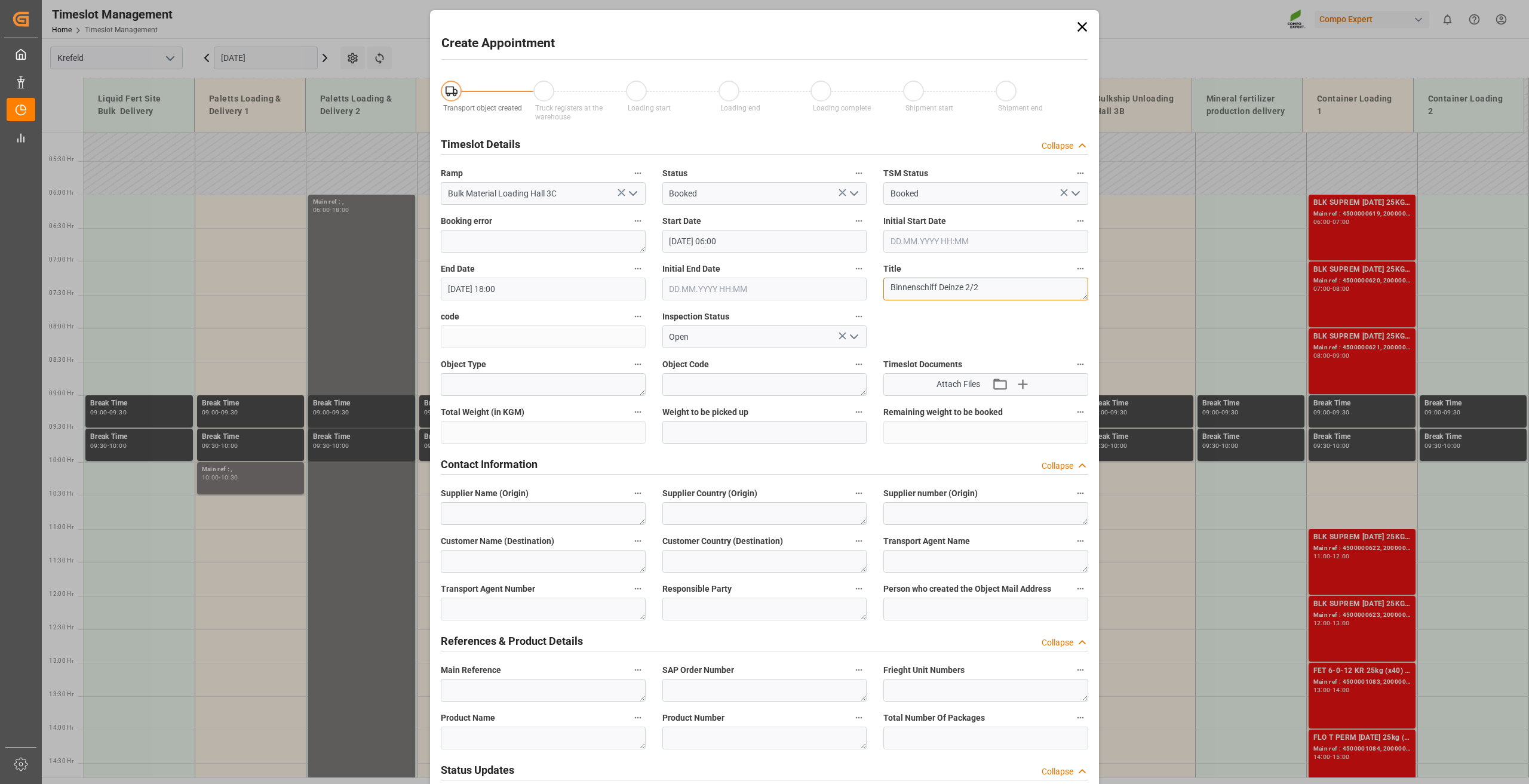
drag, startPoint x: 998, startPoint y: 296, endPoint x: 876, endPoint y: 291, distance: 122.1
click at [876, 291] on div "Title Binnenschiff Deinze 2/2" at bounding box center [986, 281] width 222 height 48
type textarea "Binnenschiff Deinze 2/2"
click at [489, 674] on span "Main Reference" at bounding box center [471, 670] width 61 height 13
click at [630, 674] on button "Main Reference" at bounding box center [638, 670] width 15 height 15
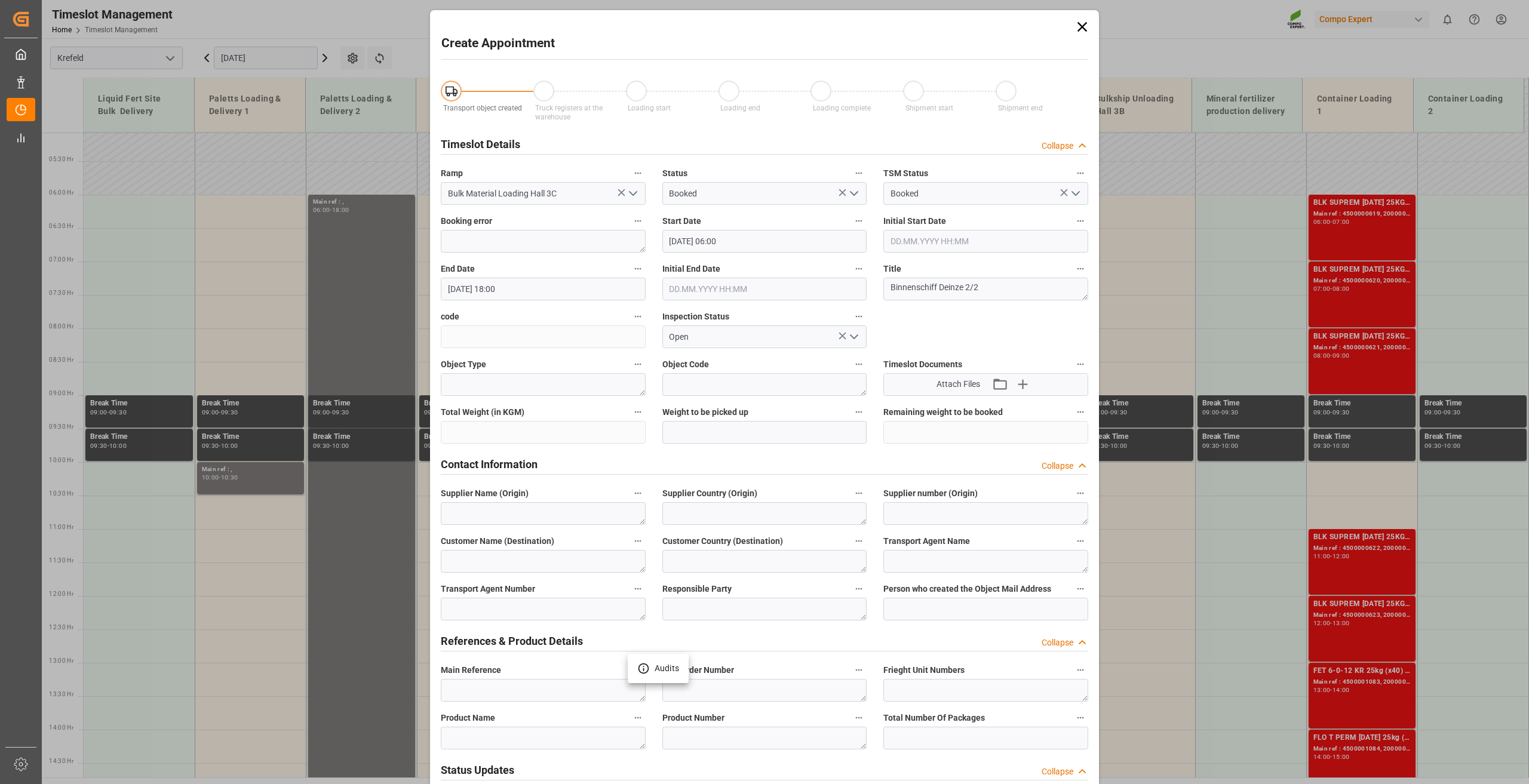
click at [485, 684] on div at bounding box center [764, 392] width 1529 height 784
click at [485, 689] on textarea at bounding box center [543, 690] width 205 height 23
paste textarea "Binnenschiff Deinze 2/2"
type textarea "Binnenschiff Deinze 2/2"
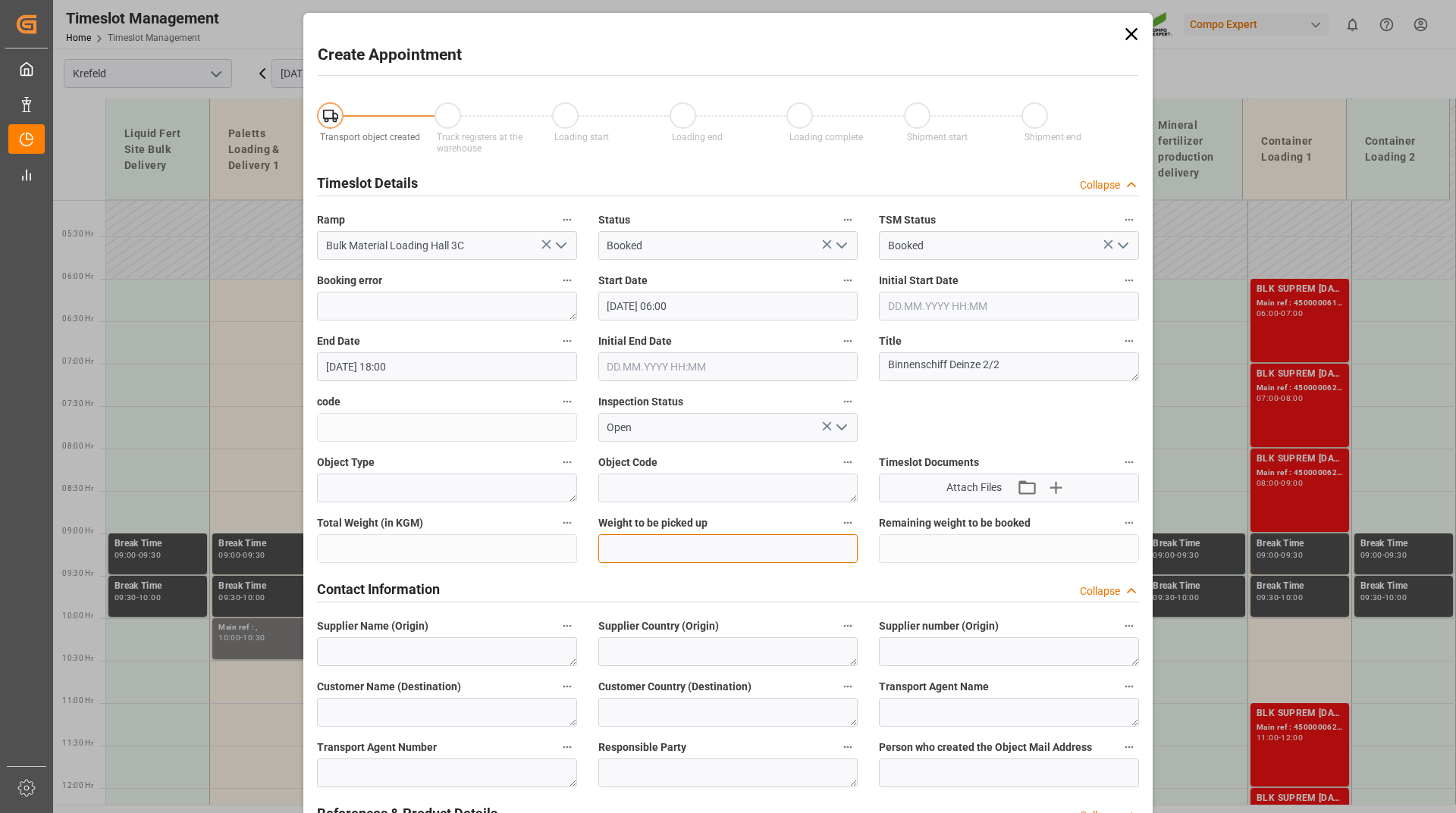
click at [693, 547] on input "text" at bounding box center [728, 549] width 260 height 29
type input "500000"
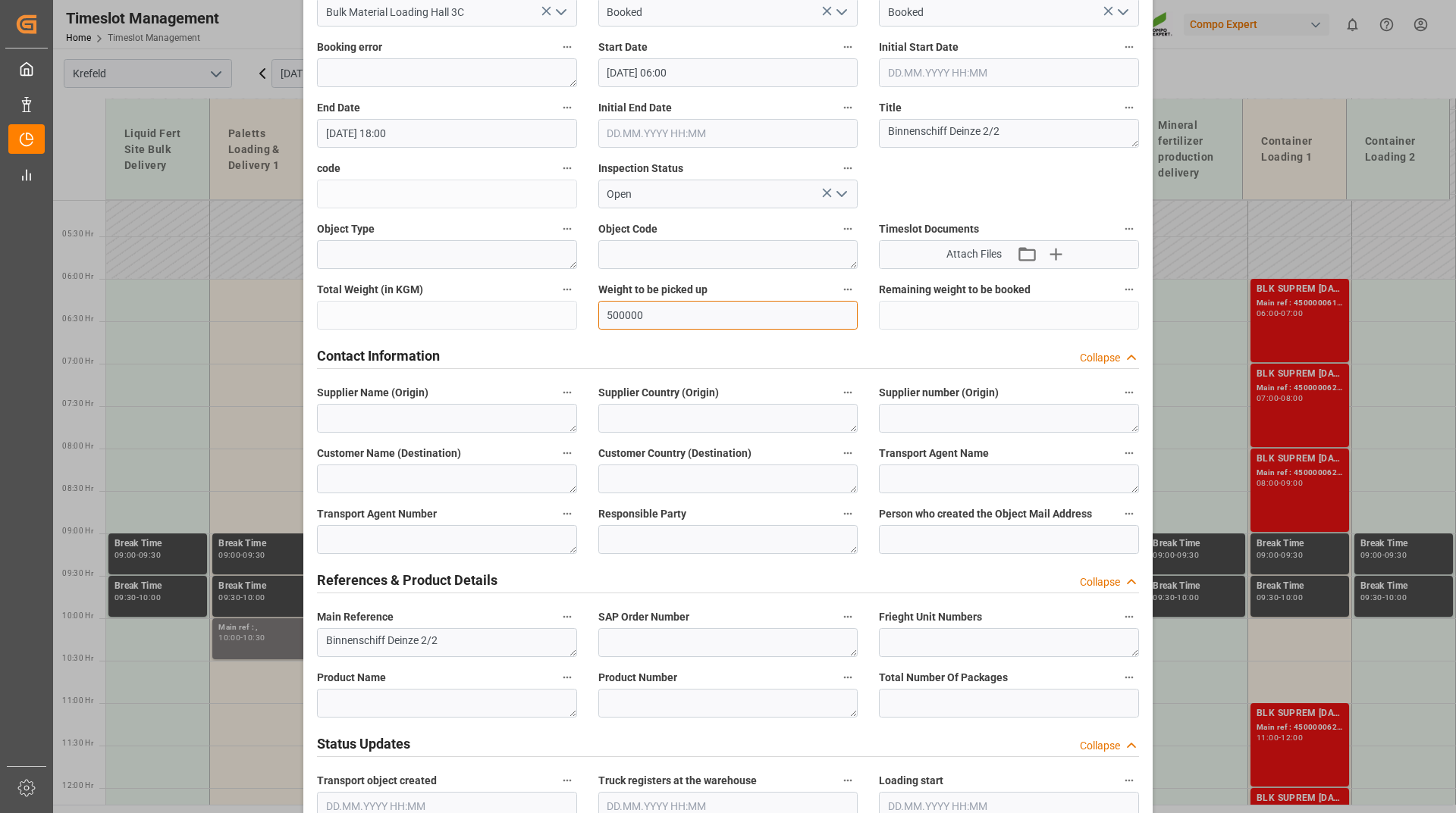
scroll to position [455, 0]
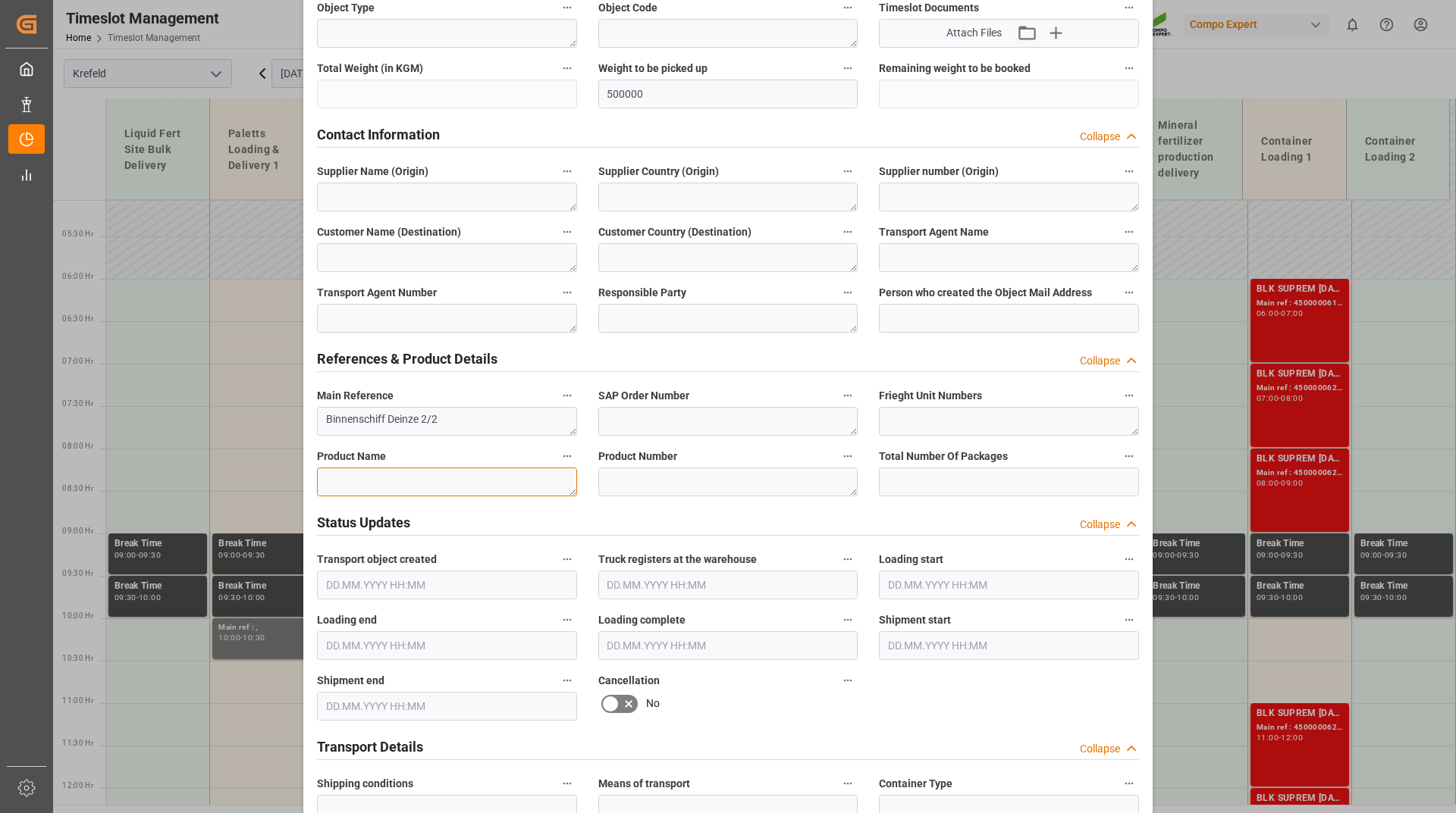
click at [404, 492] on textarea at bounding box center [447, 482] width 260 height 29
click at [467, 468] on textarea at bounding box center [447, 482] width 260 height 29
paste textarea "BLK pro [DATE]+2+TE BULK"
type textarea "BLK pro [DATE]+2+TE BULK"
click at [698, 468] on textarea at bounding box center [728, 482] width 260 height 29
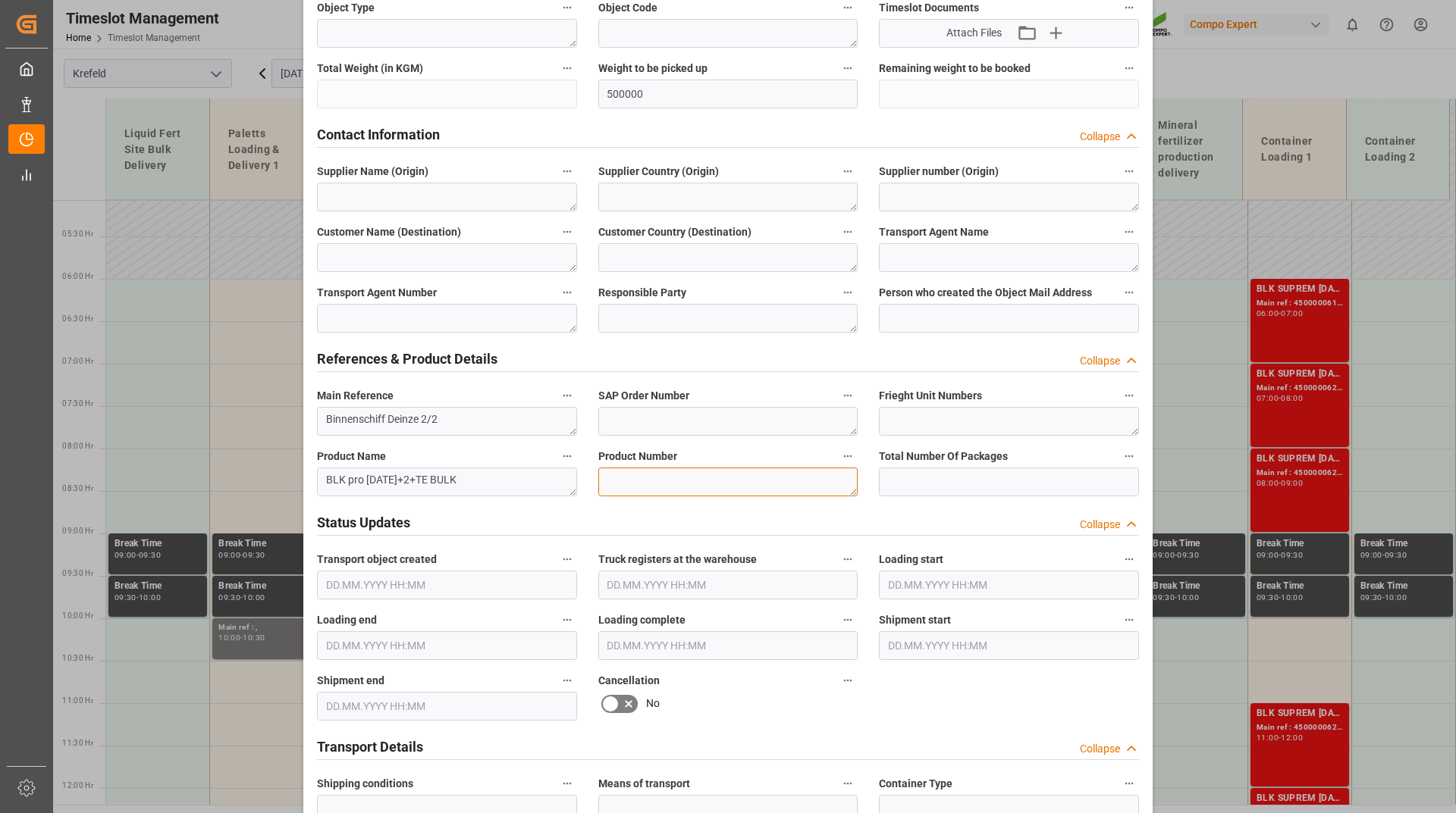
paste textarea "2266502000"
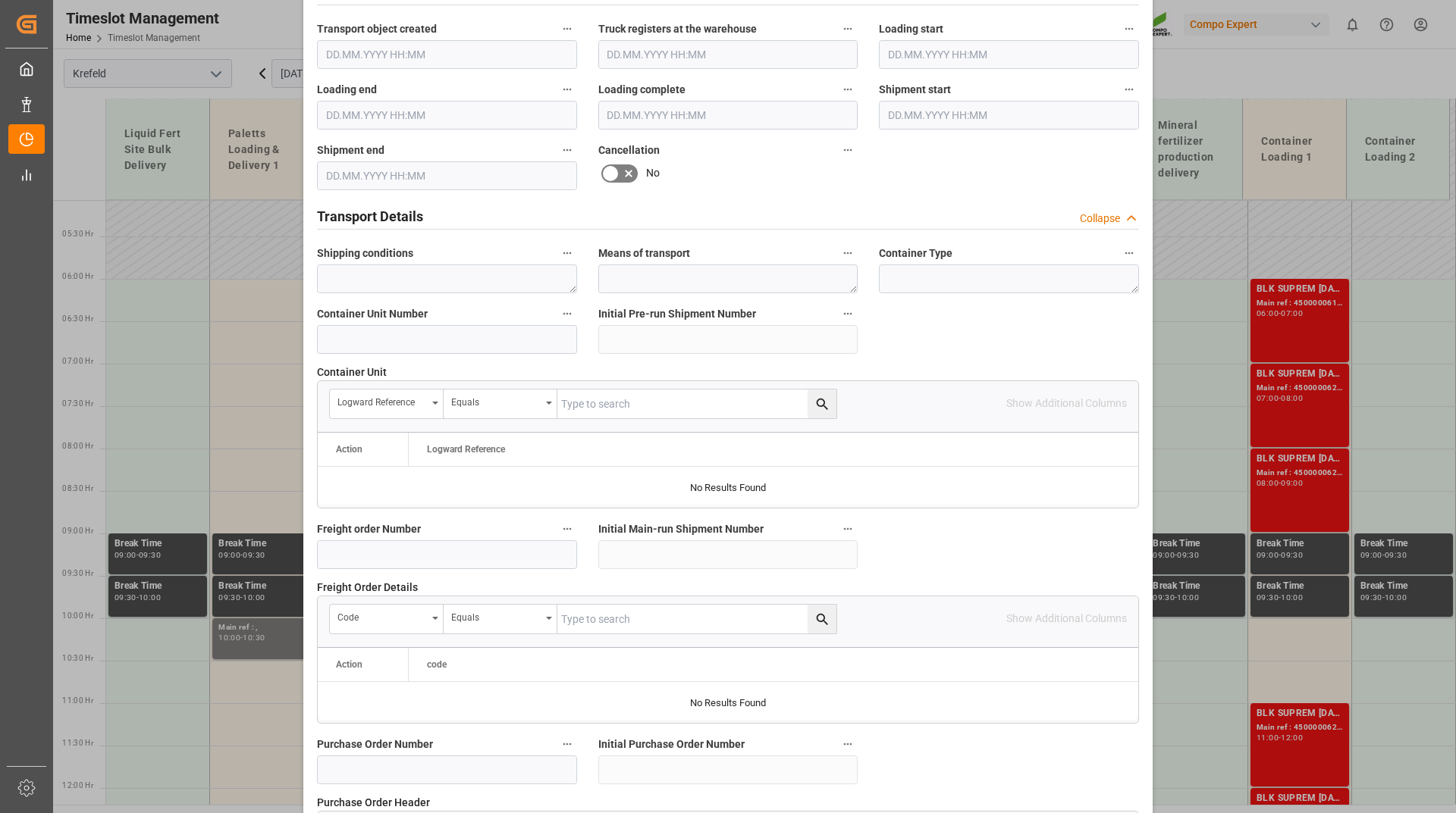
scroll to position [1288, 0]
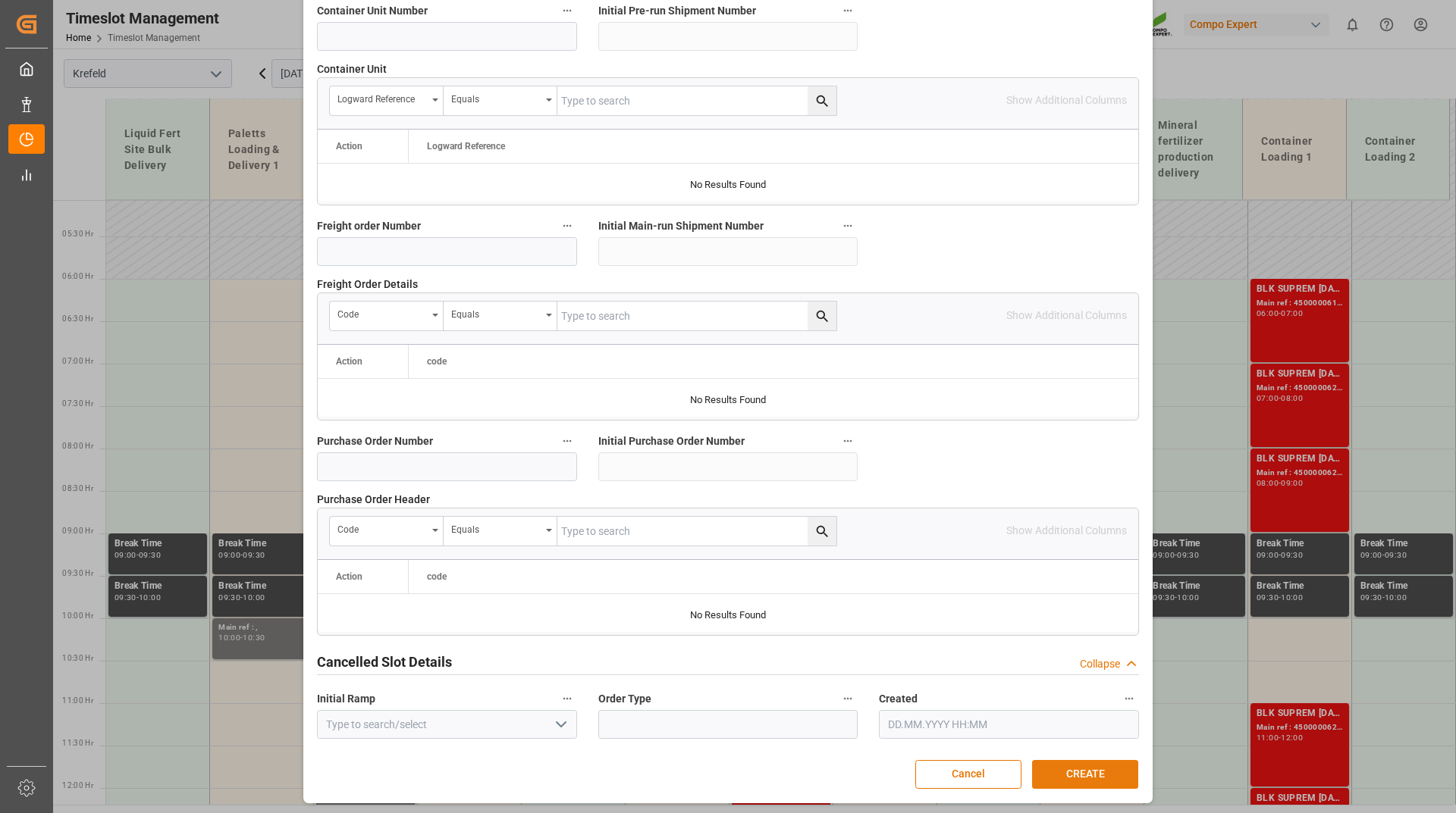
type textarea "2266502000"
click at [1070, 772] on button "CREATE" at bounding box center [1085, 775] width 106 height 29
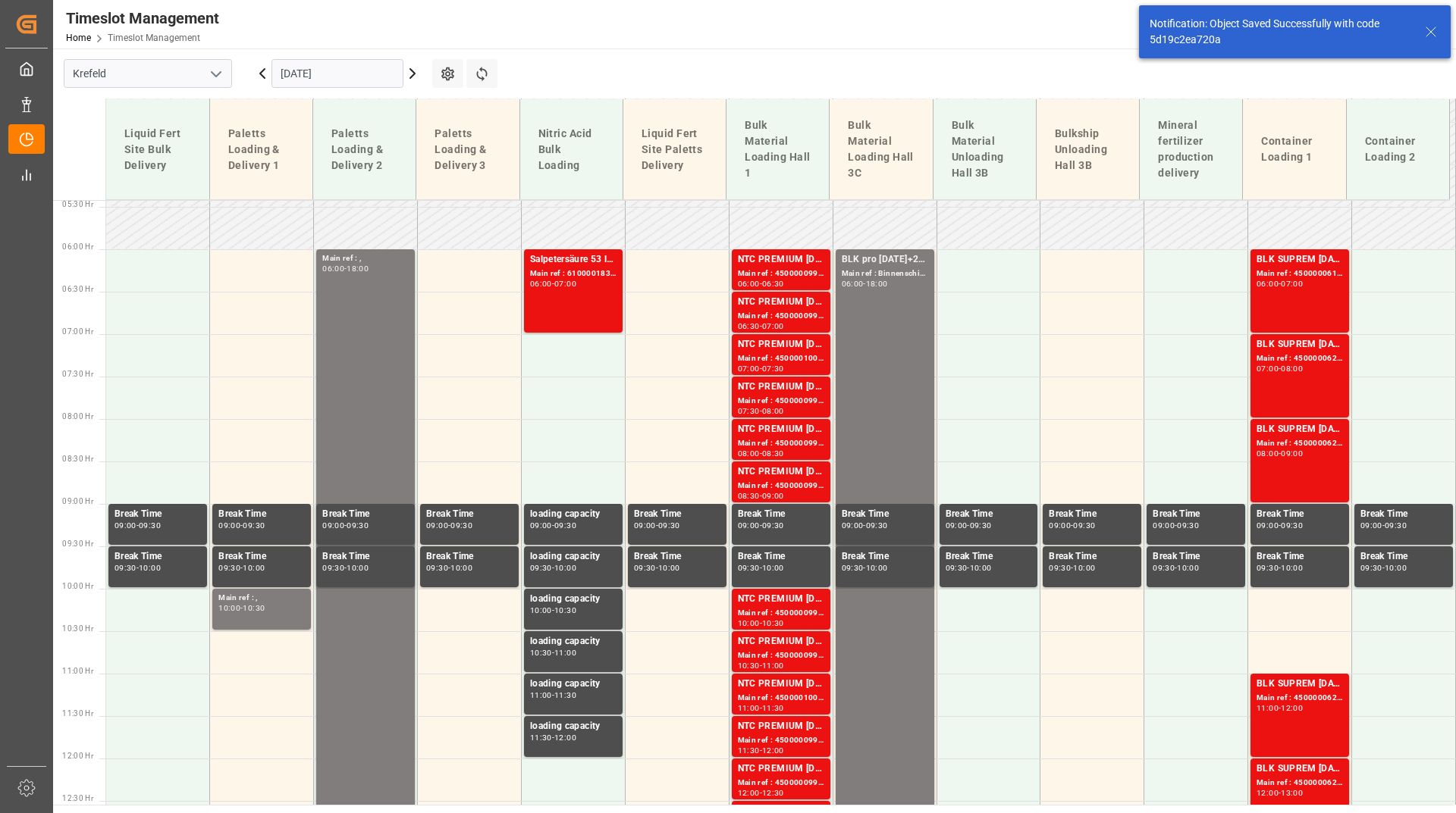
scroll to position [463, 0]
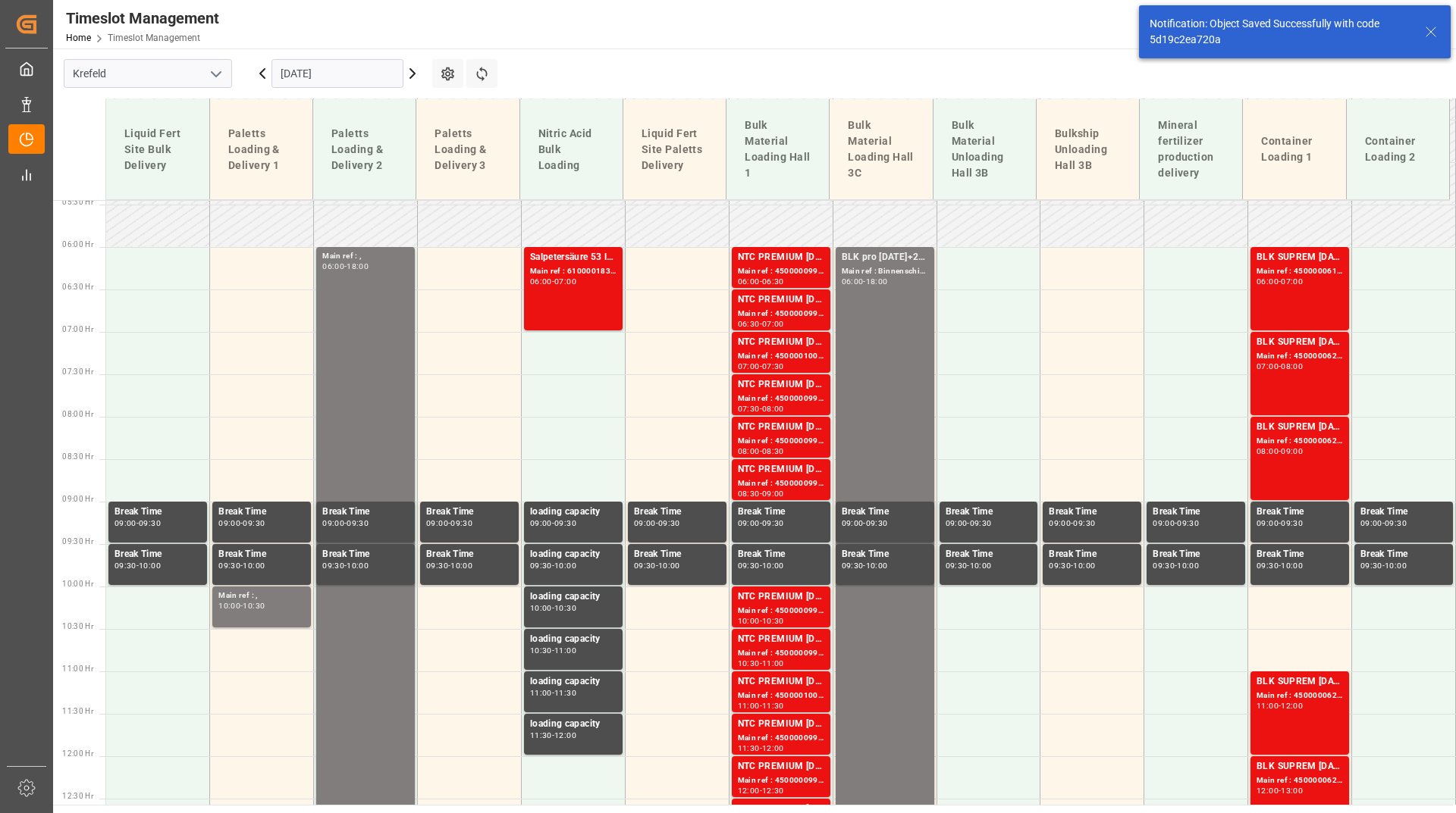
click at [263, 72] on icon at bounding box center [262, 73] width 18 height 18
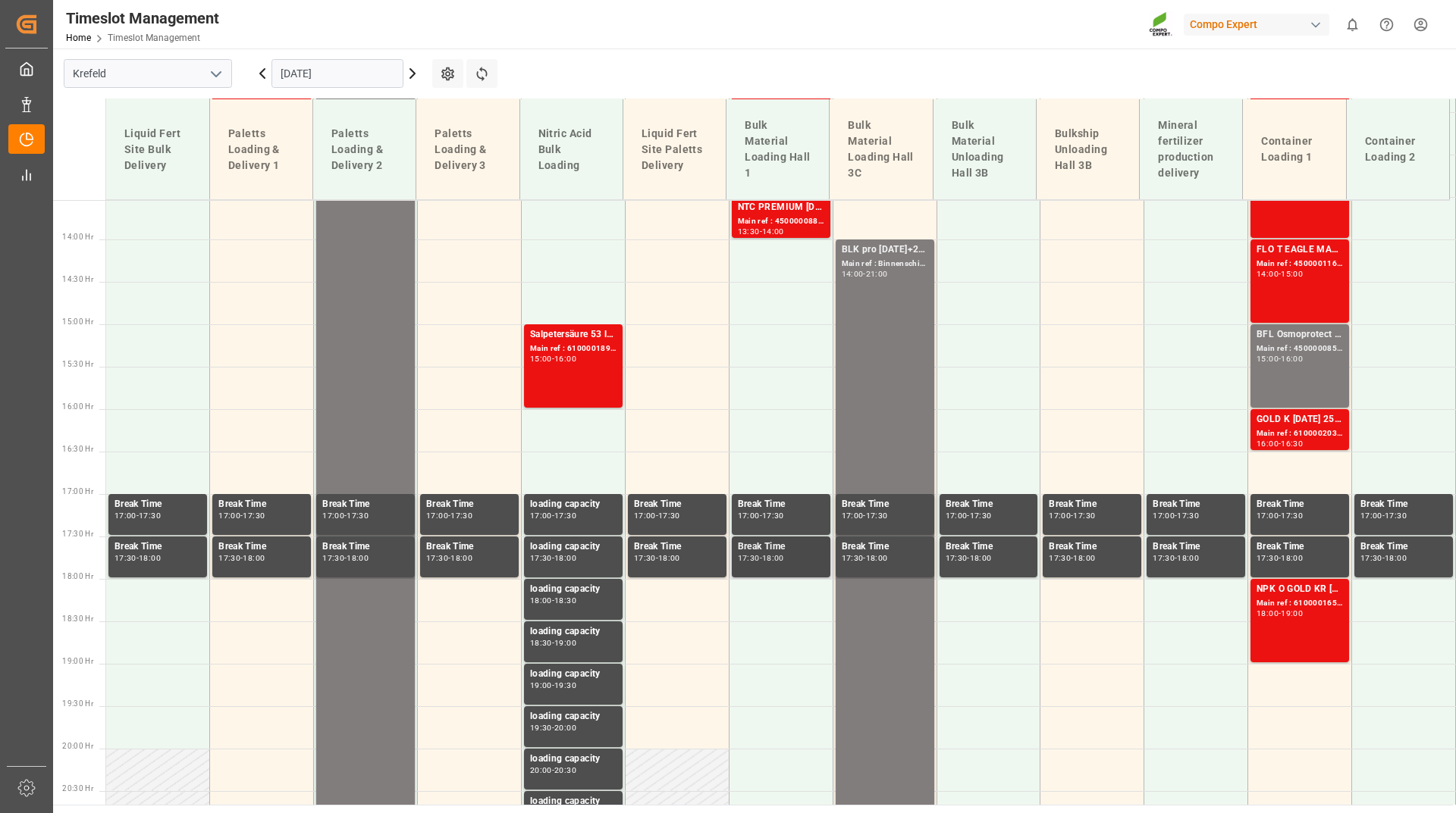
scroll to position [932, 0]
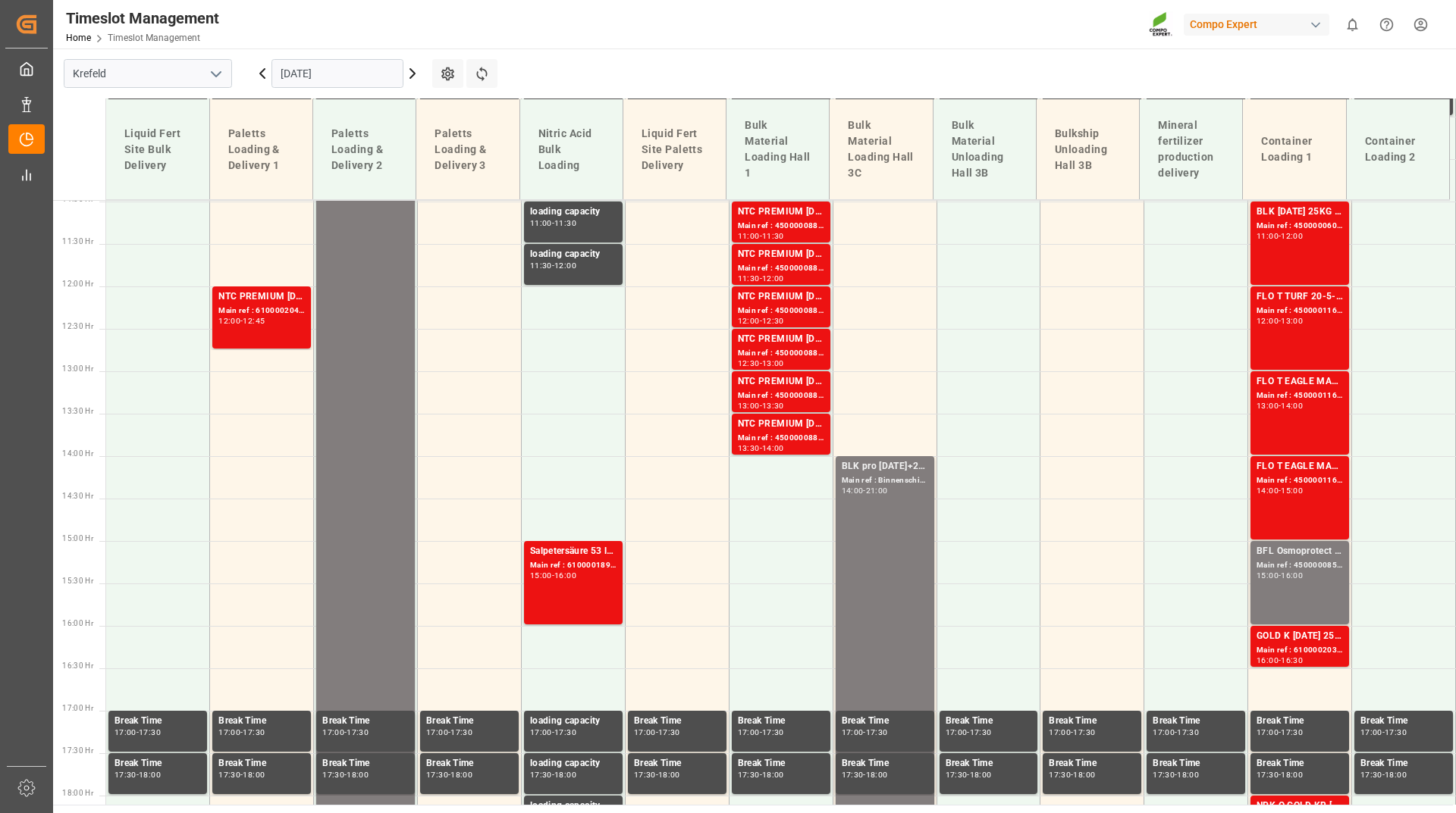
click at [343, 76] on input "[DATE]" at bounding box center [338, 73] width 132 height 29
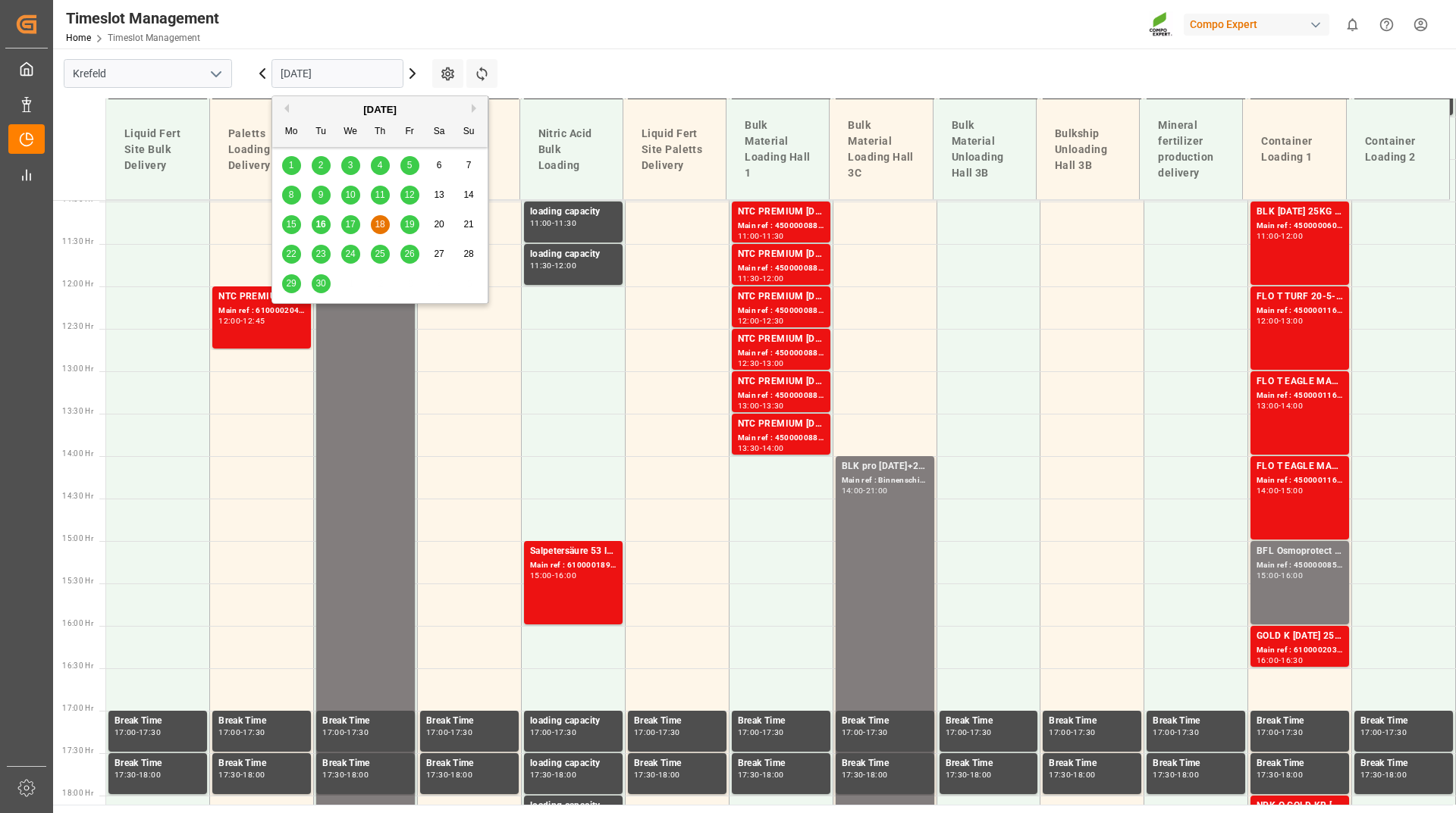
click at [355, 224] on span "17" at bounding box center [349, 224] width 10 height 11
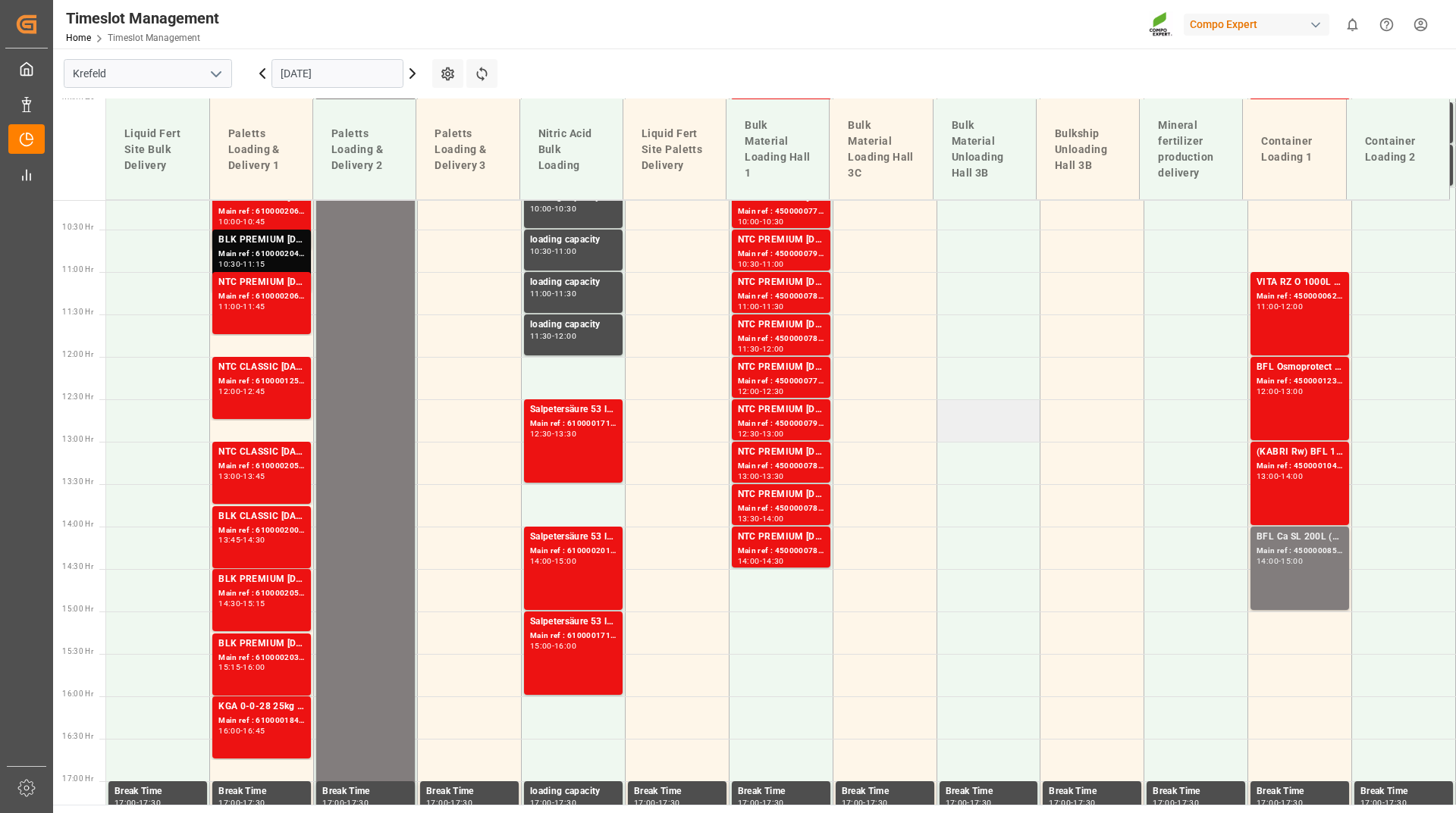
scroll to position [857, 0]
